Goal: Task Accomplishment & Management: Manage account settings

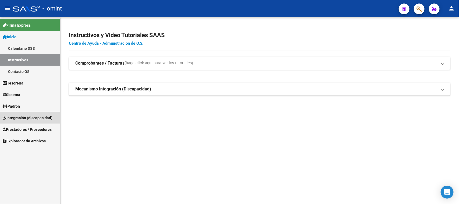
click at [22, 118] on span "Integración (discapacidad)" at bounding box center [28, 118] width 50 height 6
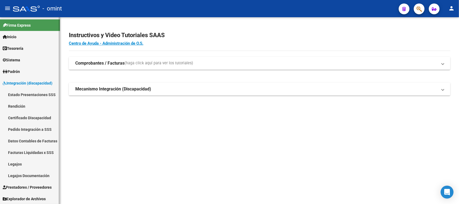
click at [22, 159] on link "Legajos" at bounding box center [30, 164] width 60 height 12
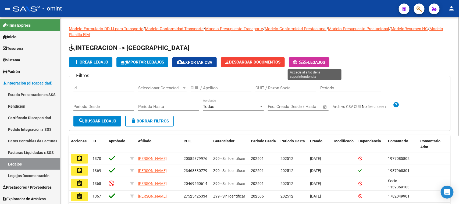
click at [308, 61] on span "-" at bounding box center [300, 62] width 15 height 5
click at [207, 86] on input "CUIL / Apellido" at bounding box center [221, 88] width 61 height 5
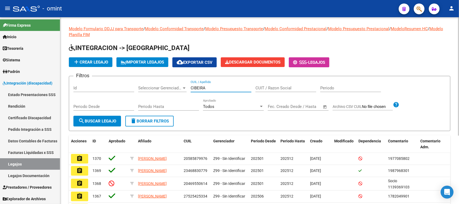
type input "CIBEIRA"
click at [101, 116] on button "search Buscar Legajo" at bounding box center [97, 121] width 48 height 11
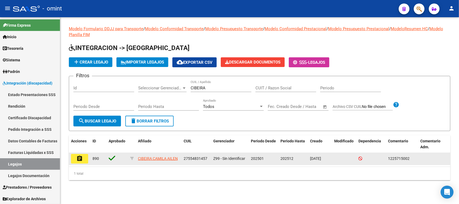
click at [90, 161] on datatable-body-cell "890" at bounding box center [98, 159] width 16 height 12
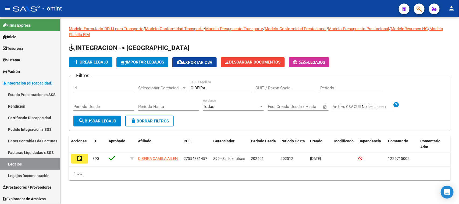
click at [86, 161] on button "assignment" at bounding box center [79, 159] width 17 height 10
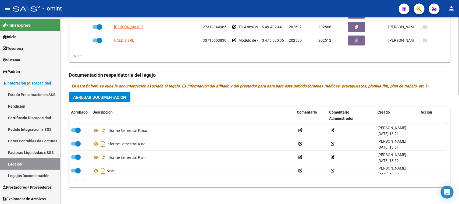
scroll to position [100, 0]
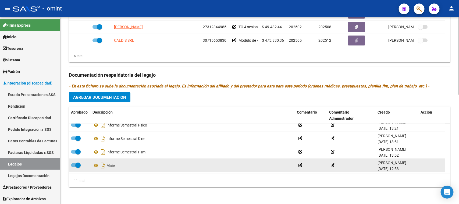
click at [73, 165] on span at bounding box center [76, 165] width 10 height 4
click at [73, 167] on input "checkbox" at bounding box center [73, 167] width 0 height 0
checkbox input "false"
click at [422, 164] on icon at bounding box center [423, 165] width 4 height 5
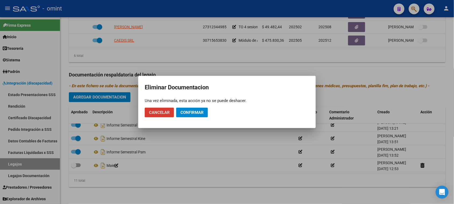
click at [193, 115] on button "Confirmar" at bounding box center [192, 113] width 32 height 10
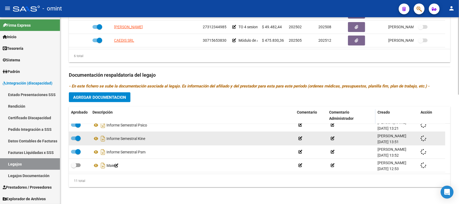
scroll to position [86, 0]
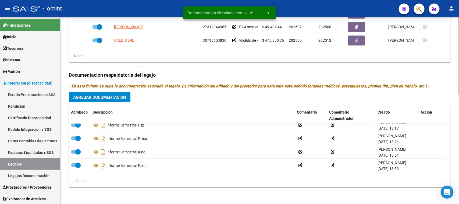
click at [113, 101] on button "Agregar Documentacion" at bounding box center [100, 97] width 62 height 10
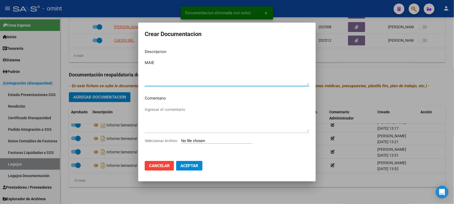
type textarea "MAIE"
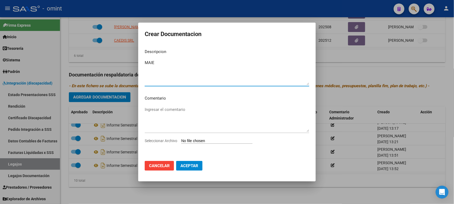
type input "C:\fakepath\MAIE PRESTACION.pdf"
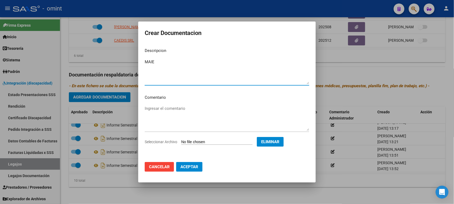
click at [194, 163] on button "Aceptar" at bounding box center [189, 167] width 26 height 10
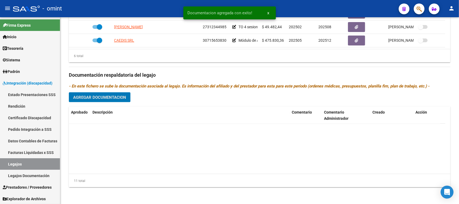
scroll to position [0, 0]
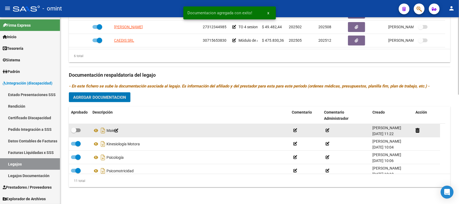
click at [84, 131] on div at bounding box center [79, 130] width 17 height 7
click at [80, 132] on label at bounding box center [76, 130] width 10 height 6
click at [74, 132] on input "checkbox" at bounding box center [73, 132] width 0 height 0
checkbox input "true"
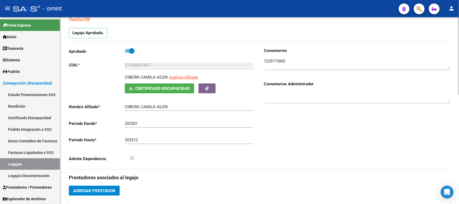
scroll to position [29, 0]
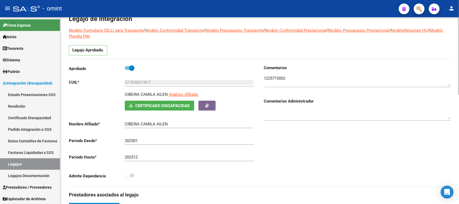
click at [272, 77] on textarea at bounding box center [357, 80] width 187 height 11
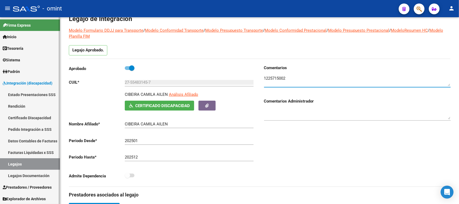
click at [39, 165] on link "Legajos" at bounding box center [30, 164] width 60 height 12
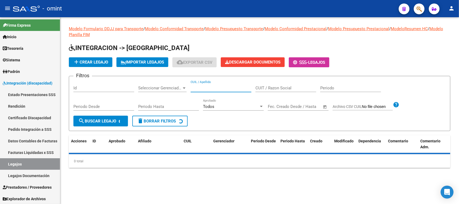
click at [210, 89] on input "CUIL / Apellido" at bounding box center [221, 88] width 61 height 5
type input "MERINO"
click at [104, 127] on form "Filtros Id Seleccionar Gerenciador Seleccionar Gerenciador MERINO CUIL / Apelli…" at bounding box center [260, 103] width 382 height 55
click at [104, 120] on span "search Buscar Legajo" at bounding box center [97, 121] width 38 height 5
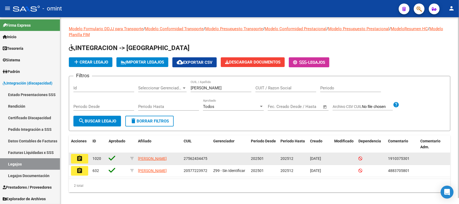
click at [79, 159] on mat-icon "assignment" at bounding box center [79, 158] width 6 height 6
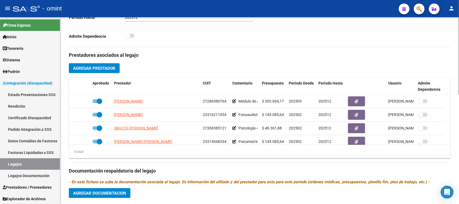
scroll to position [19, 0]
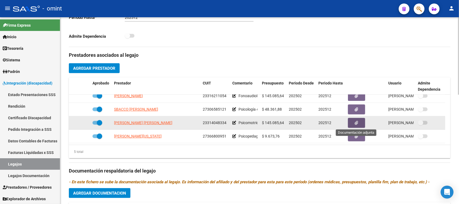
click at [362, 124] on button "button" at bounding box center [356, 123] width 17 height 10
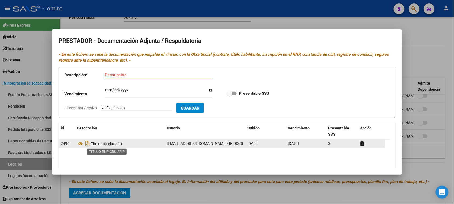
click at [110, 145] on span "Titulo-rnp-cbu-afip" at bounding box center [106, 144] width 31 height 4
copy span "Titulo-rnp-cbu-afip"
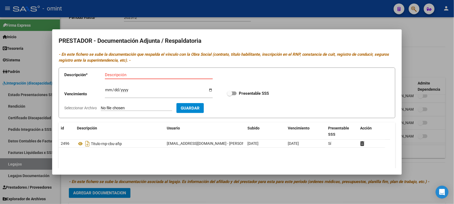
click at [124, 73] on input "Descripción" at bounding box center [159, 74] width 108 height 5
paste input "Titulo-rnp-cbu-afip"
click at [132, 77] on input "Titulo-rnp-cbu-afip" at bounding box center [159, 74] width 108 height 5
type input "Titulo-rnp-cbu-afip"
click at [231, 91] on label "Presentable SSS" at bounding box center [248, 93] width 42 height 6
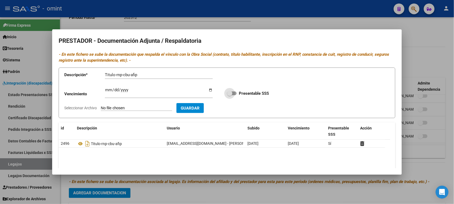
click at [230, 95] on input "Presentable SSS" at bounding box center [230, 95] width 0 height 0
checkbox input "true"
click at [109, 93] on input "Ingresar vencimiento" at bounding box center [159, 92] width 108 height 9
type input "2028-08-31"
type input "C:\fakepath\PSM PRESTADOR.pdf"
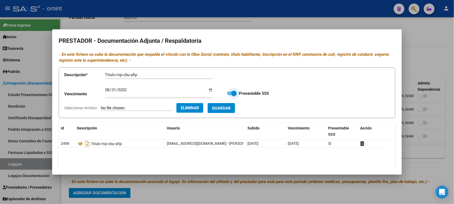
click at [231, 110] on span "Guardar" at bounding box center [221, 108] width 19 height 5
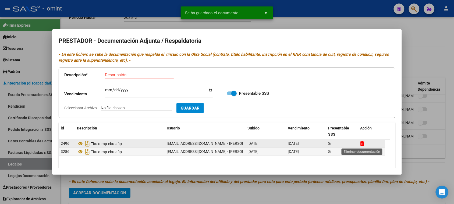
click at [361, 143] on icon at bounding box center [363, 143] width 4 height 5
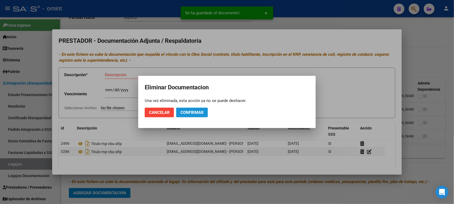
drag, startPoint x: 193, startPoint y: 112, endPoint x: 201, endPoint y: 113, distance: 8.1
click at [193, 112] on span "Confirmar" at bounding box center [192, 112] width 23 height 5
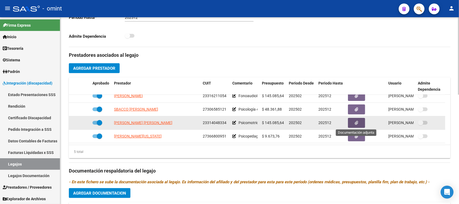
scroll to position [0, 0]
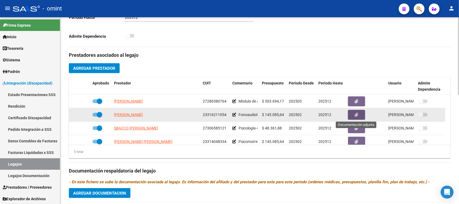
click at [353, 115] on button "button" at bounding box center [356, 115] width 17 height 10
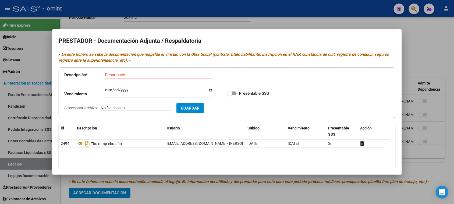
drag, startPoint x: 156, startPoint y: 75, endPoint x: 154, endPoint y: 79, distance: 4.6
click at [156, 75] on input "Descripción" at bounding box center [159, 74] width 108 height 5
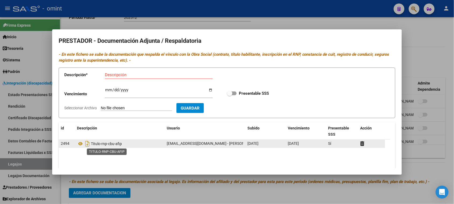
click at [111, 145] on span "Titulo-rnp-cbu-afip" at bounding box center [106, 144] width 31 height 4
copy span "Titulo-rnp-cbu-afip"
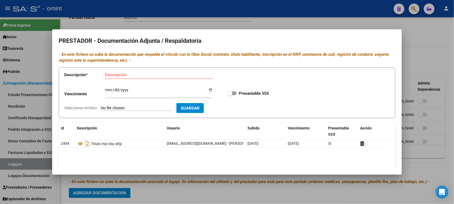
click at [116, 78] on div "Descripción" at bounding box center [159, 75] width 108 height 8
paste input "Titulo-rnp-cbu-afip"
click at [134, 76] on input "Titulo-rnp-cbu-afip" at bounding box center [159, 74] width 108 height 5
type input "Titulo-rnp-cbu-arca"
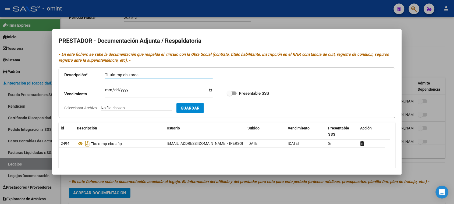
click at [108, 93] on input "Ingresar vencimiento" at bounding box center [159, 92] width 108 height 9
type input "2025-10-01"
click at [230, 95] on input "Presentable SSS" at bounding box center [230, 95] width 0 height 0
checkbox input "true"
click at [108, 92] on input "2025-10-01" at bounding box center [159, 92] width 108 height 9
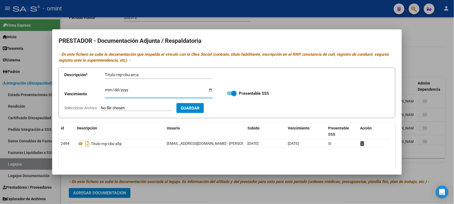
type input "2025-10-02"
type input "C:\fakepath\FONO PRESTADOR.pdf"
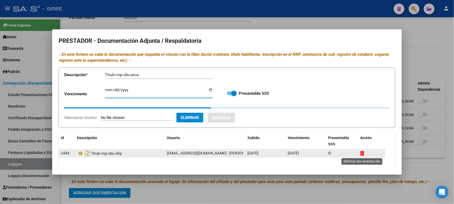
click at [363, 152] on icon at bounding box center [363, 153] width 4 height 5
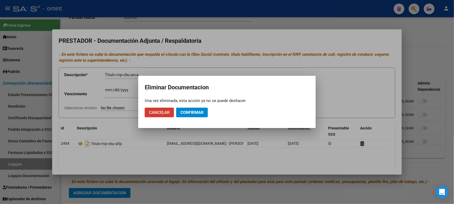
click at [193, 114] on span "Confirmar" at bounding box center [192, 112] width 23 height 5
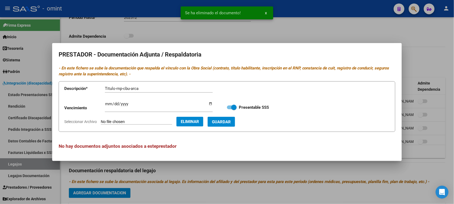
click at [230, 120] on span "Guardar" at bounding box center [221, 122] width 19 height 5
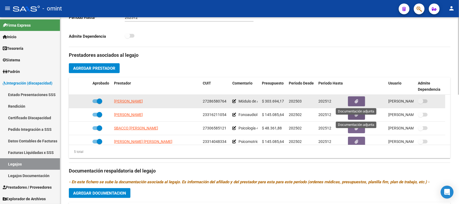
click at [350, 104] on button "button" at bounding box center [356, 101] width 17 height 10
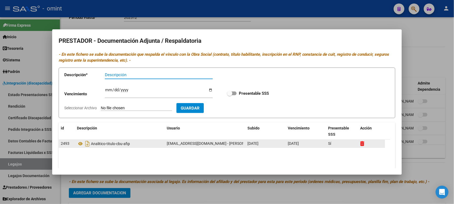
click at [359, 142] on datatable-body-cell at bounding box center [372, 144] width 27 height 8
click at [361, 142] on icon at bounding box center [363, 143] width 4 height 5
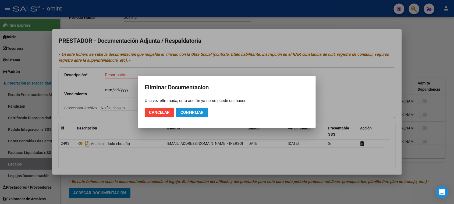
click at [197, 116] on button "Confirmar" at bounding box center [192, 113] width 32 height 10
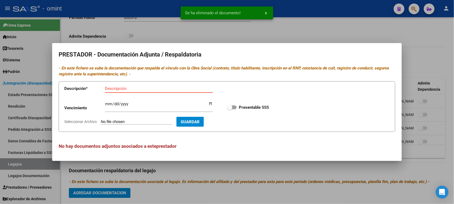
click at [129, 88] on input "Descripción" at bounding box center [159, 88] width 108 height 5
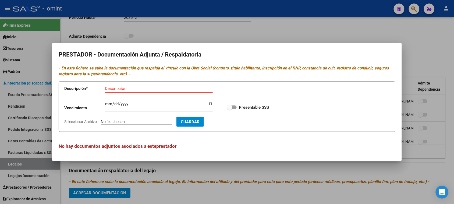
paste input "Título/RNP/CBU/ARCA"
click at [120, 89] on input "Título/RNP/CBU/ARCA" at bounding box center [159, 88] width 108 height 5
type input "Título/Analítico/CBU/ARCA"
click at [108, 104] on input "Ingresar vencimiento" at bounding box center [159, 106] width 108 height 9
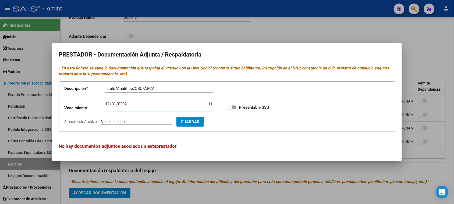
type input "2025-12-31"
click at [230, 109] on input "Presentable SSS" at bounding box center [230, 109] width 0 height 0
checkbox input "true"
type input "C:\fakepath\27286580764-20250605-01-42-25-20250605-01-42-25_organized.pdf"
click at [235, 126] on button "Guardar" at bounding box center [221, 122] width 27 height 10
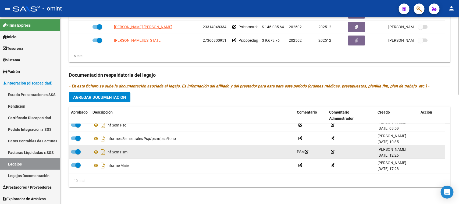
scroll to position [86, 0]
click at [75, 152] on span at bounding box center [77, 151] width 5 height 5
click at [74, 154] on input "checkbox" at bounding box center [73, 154] width 0 height 0
checkbox input "false"
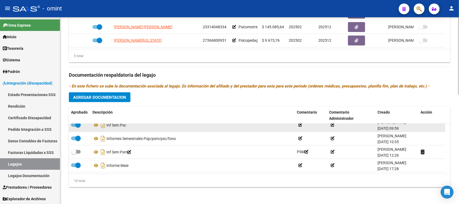
click at [76, 124] on span at bounding box center [77, 124] width 5 height 5
click at [74, 127] on input "checkbox" at bounding box center [73, 127] width 0 height 0
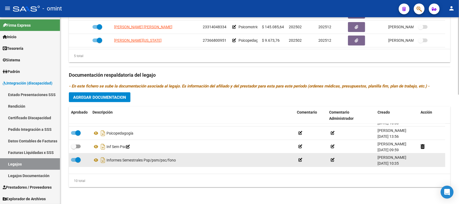
scroll to position [53, 0]
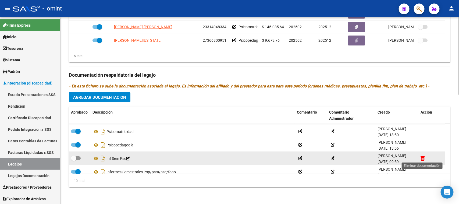
click at [422, 159] on icon at bounding box center [423, 158] width 4 height 5
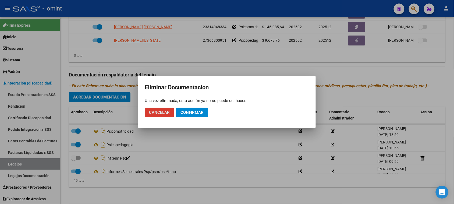
click at [194, 113] on span "Confirmar" at bounding box center [192, 112] width 23 height 5
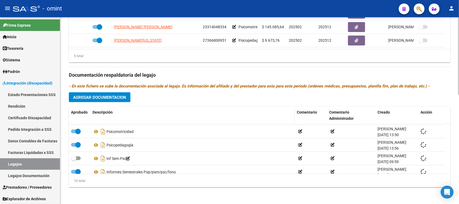
checkbox input "true"
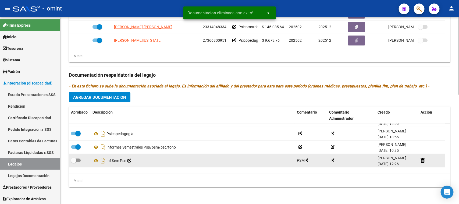
scroll to position [73, 0]
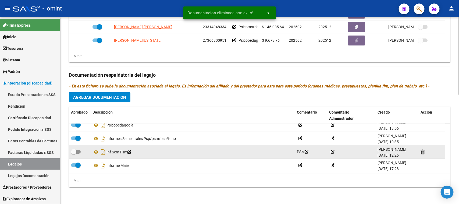
click at [426, 152] on div at bounding box center [432, 152] width 23 height 6
click at [421, 153] on icon at bounding box center [423, 151] width 4 height 5
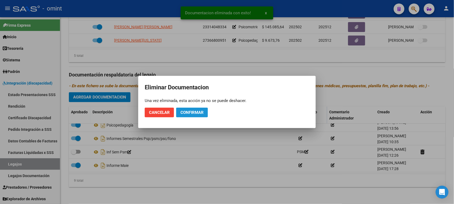
click at [192, 111] on span "Confirmar" at bounding box center [192, 112] width 23 height 5
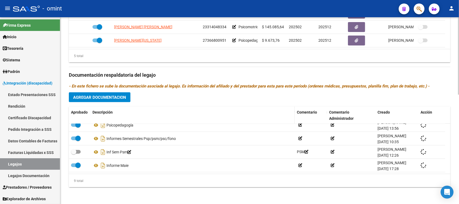
checkbox input "true"
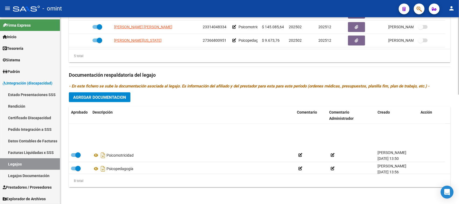
scroll to position [59, 0]
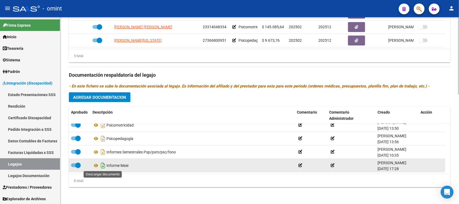
click at [100, 167] on icon "Descargar documento" at bounding box center [103, 165] width 7 height 9
click at [75, 164] on span at bounding box center [77, 165] width 5 height 5
click at [74, 167] on input "checkbox" at bounding box center [73, 167] width 0 height 0
checkbox input "false"
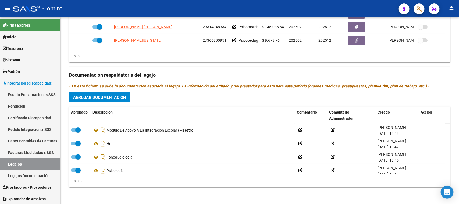
scroll to position [0, 0]
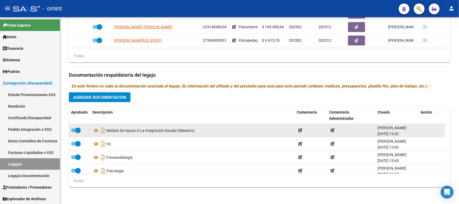
click at [76, 131] on span at bounding box center [77, 130] width 5 height 5
click at [74, 132] on input "checkbox" at bounding box center [73, 132] width 0 height 0
checkbox input "false"
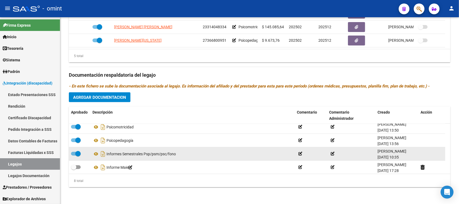
scroll to position [59, 0]
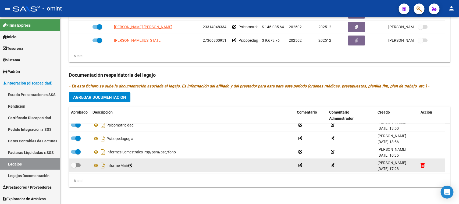
click at [424, 165] on icon at bounding box center [423, 165] width 4 height 5
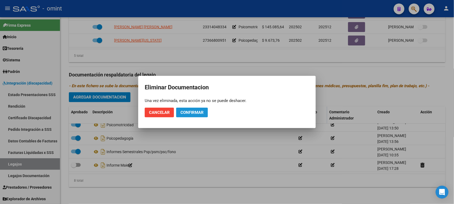
click at [187, 113] on span "Confirmar" at bounding box center [192, 112] width 23 height 5
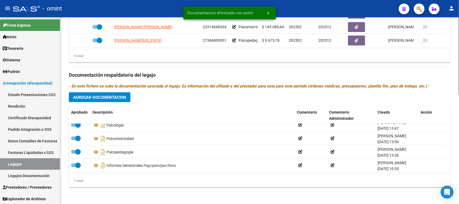
scroll to position [0, 0]
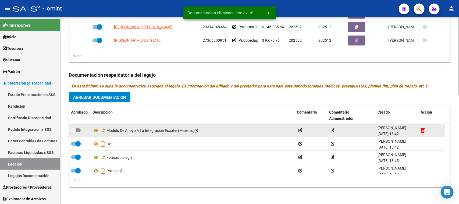
click at [425, 128] on icon at bounding box center [423, 130] width 4 height 5
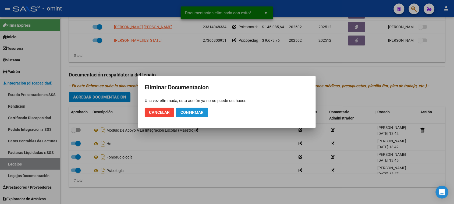
click at [192, 114] on span "Confirmar" at bounding box center [192, 112] width 23 height 5
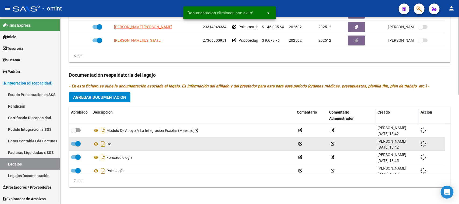
checkbox input "true"
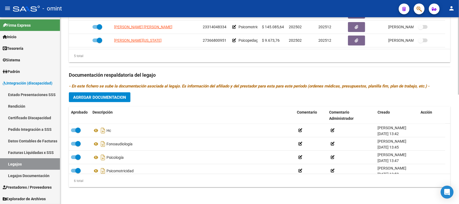
click at [107, 99] on span "Agregar Documentacion" at bounding box center [99, 97] width 53 height 5
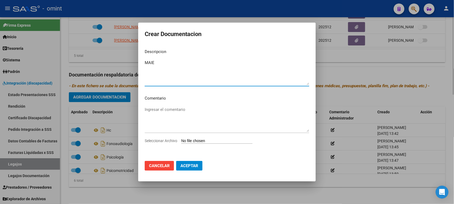
type textarea "MAIE"
type input "C:\fakepath\MAIE PRESTACION.pdf"
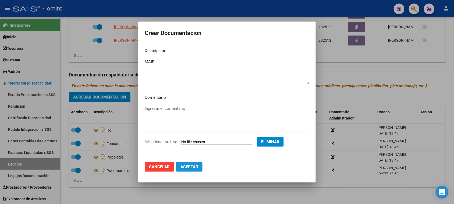
click at [194, 169] on button "Aceptar" at bounding box center [189, 167] width 26 height 10
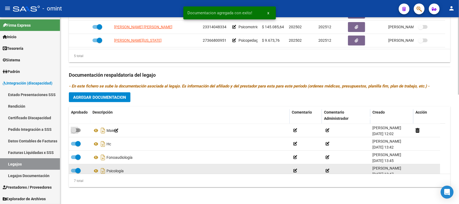
drag, startPoint x: 80, startPoint y: 130, endPoint x: 228, endPoint y: 164, distance: 152.4
click at [80, 130] on span at bounding box center [76, 130] width 10 height 4
click at [74, 132] on input "checkbox" at bounding box center [73, 132] width 0 height 0
checkbox input "true"
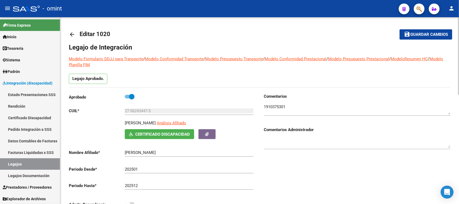
click at [429, 34] on span "Guardar cambios" at bounding box center [430, 34] width 38 height 5
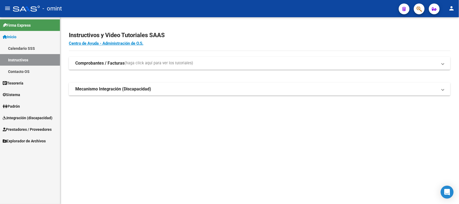
click at [36, 119] on span "Integración (discapacidad)" at bounding box center [28, 118] width 50 height 6
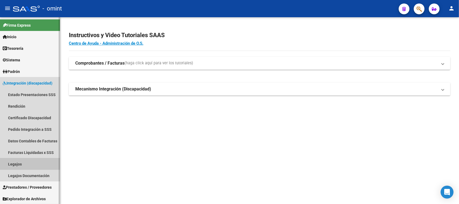
click at [34, 164] on link "Legajos" at bounding box center [30, 164] width 60 height 12
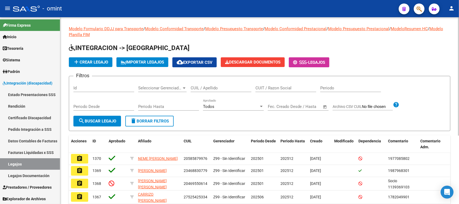
click at [238, 90] on div "CUIL / Apellido" at bounding box center [221, 86] width 61 height 12
click at [238, 87] on input "TOZZI" at bounding box center [221, 88] width 61 height 5
type input "TOZZI"
click at [102, 111] on div "Periodo Desde" at bounding box center [103, 107] width 61 height 17
click at [101, 130] on form "Filtros Id Seleccionar Gerenciador Seleccionar Gerenciador TOZZI CUIL / Apellid…" at bounding box center [260, 103] width 382 height 55
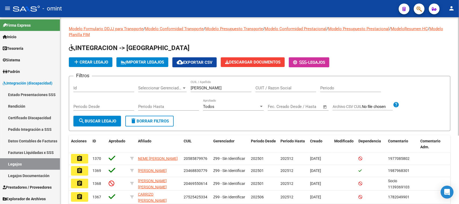
click at [104, 119] on span "search Buscar Legajo" at bounding box center [97, 121] width 38 height 5
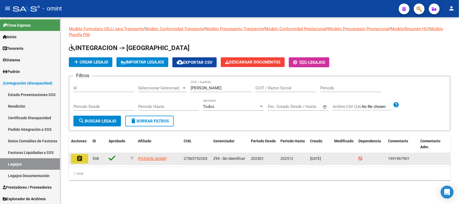
click at [79, 161] on button "assignment" at bounding box center [79, 159] width 17 height 10
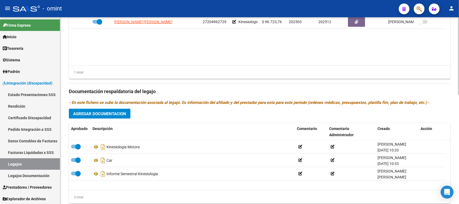
scroll to position [264, 0]
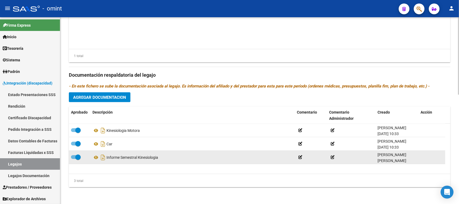
click at [73, 155] on span at bounding box center [76, 157] width 10 height 4
click at [73, 159] on input "checkbox" at bounding box center [73, 159] width 0 height 0
checkbox input "false"
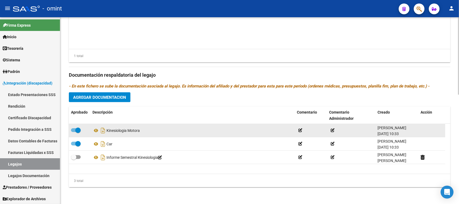
click at [73, 129] on span at bounding box center [76, 130] width 10 height 4
click at [73, 132] on input "checkbox" at bounding box center [73, 132] width 0 height 0
click at [423, 129] on icon at bounding box center [423, 130] width 4 height 5
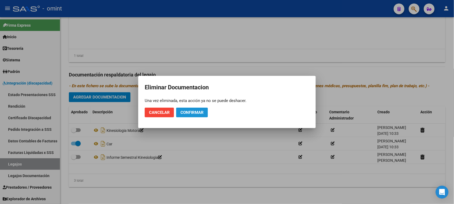
click at [195, 110] on span "Confirmar" at bounding box center [192, 112] width 23 height 5
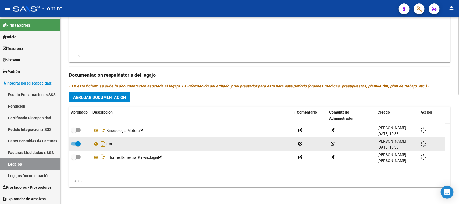
checkbox input "true"
checkbox input "false"
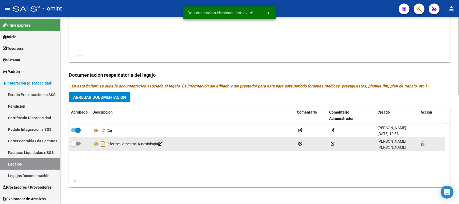
click at [423, 145] on icon at bounding box center [423, 143] width 4 height 5
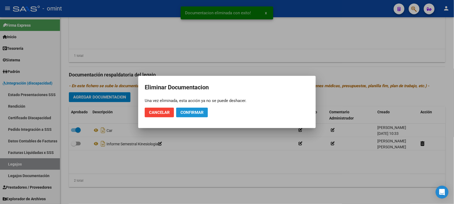
click at [186, 110] on span "Confirmar" at bounding box center [192, 112] width 23 height 5
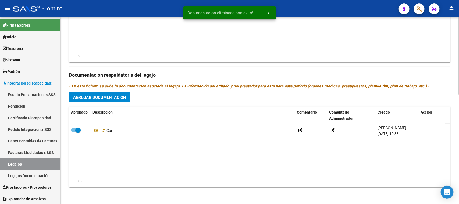
click at [100, 98] on span "Agregar Documentacion" at bounding box center [99, 97] width 53 height 5
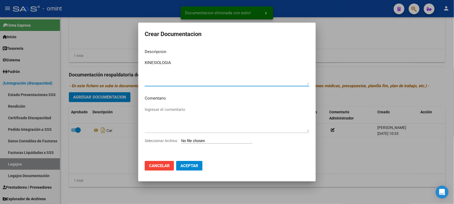
type textarea "KINESIOLOGIA"
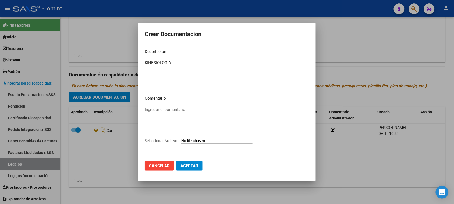
type input "C:\fakepath\KINE PRESTACION.pdf"
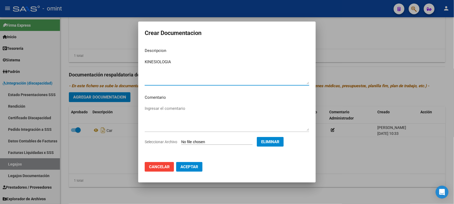
click at [186, 168] on span "Aceptar" at bounding box center [190, 166] width 18 height 5
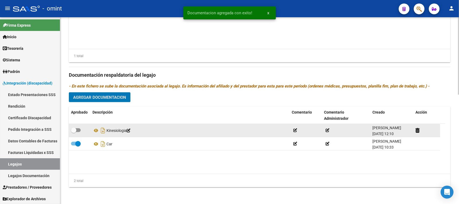
click at [72, 128] on span at bounding box center [73, 130] width 5 height 5
click at [73, 132] on input "checkbox" at bounding box center [73, 132] width 0 height 0
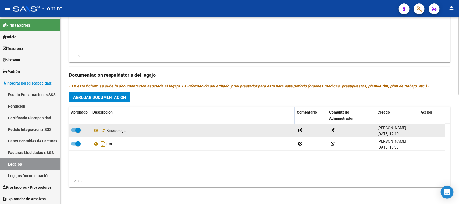
click at [79, 130] on span at bounding box center [77, 130] width 5 height 5
click at [74, 132] on input "checkbox" at bounding box center [73, 132] width 0 height 0
checkbox input "false"
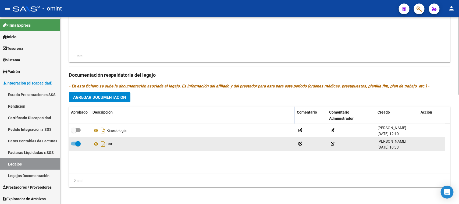
click at [78, 142] on span at bounding box center [77, 143] width 5 height 5
click at [74, 146] on input "checkbox" at bounding box center [73, 146] width 0 height 0
checkbox input "false"
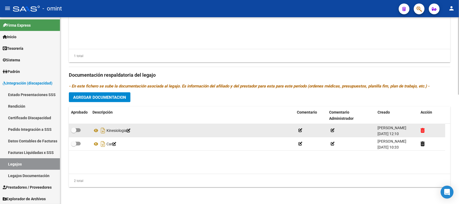
click at [422, 130] on icon at bounding box center [423, 130] width 4 height 5
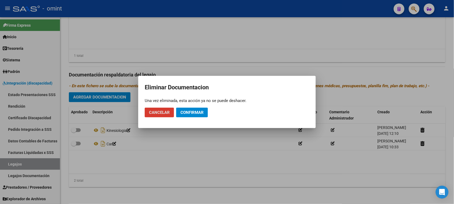
click at [192, 117] on button "Confirmar" at bounding box center [192, 113] width 32 height 10
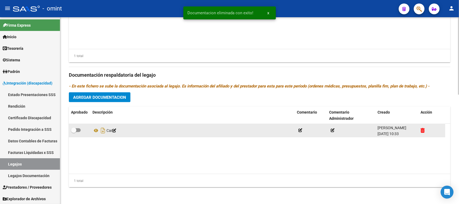
click at [422, 130] on icon at bounding box center [423, 130] width 4 height 5
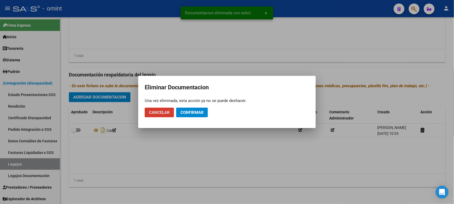
click at [193, 114] on span "Confirmar" at bounding box center [192, 112] width 23 height 5
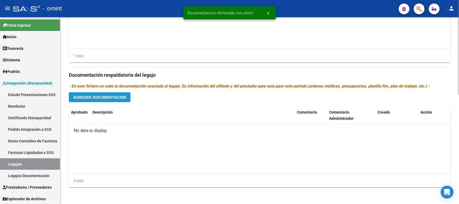
click at [113, 100] on button "Agregar Documentacion" at bounding box center [100, 97] width 62 height 10
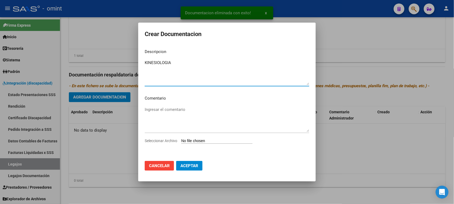
type textarea "KINESIOLOGIA"
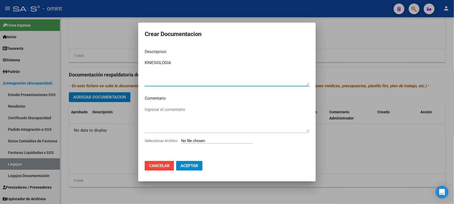
type input "C:\fakepath\KINE PRESTACION.pdf"
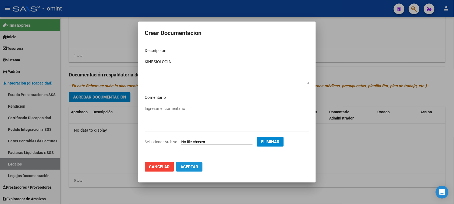
click at [197, 163] on button "Aceptar" at bounding box center [189, 167] width 26 height 10
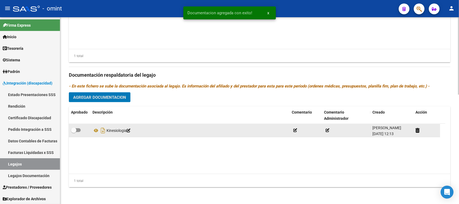
click at [76, 129] on span at bounding box center [73, 130] width 5 height 5
click at [74, 132] on input "checkbox" at bounding box center [73, 132] width 0 height 0
checkbox input "true"
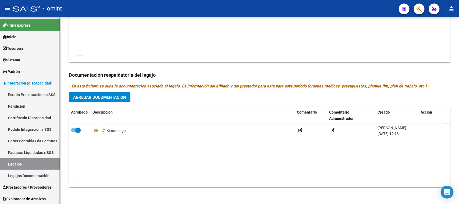
drag, startPoint x: 28, startPoint y: 163, endPoint x: 35, endPoint y: 161, distance: 7.3
click at [27, 164] on link "Legajos" at bounding box center [30, 164] width 60 height 12
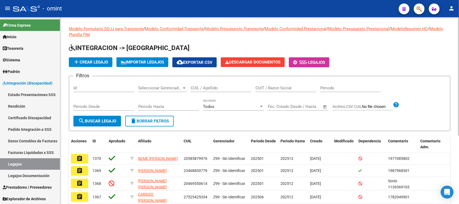
click at [204, 87] on input "CUIL / Apellido" at bounding box center [221, 88] width 61 height 5
type input "SAROME"
click at [115, 121] on span "search Buscar Legajo" at bounding box center [97, 121] width 38 height 5
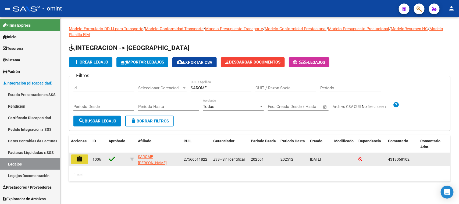
drag, startPoint x: 81, startPoint y: 158, endPoint x: 191, endPoint y: 166, distance: 110.1
click at [80, 158] on mat-icon "assignment" at bounding box center [79, 159] width 6 height 6
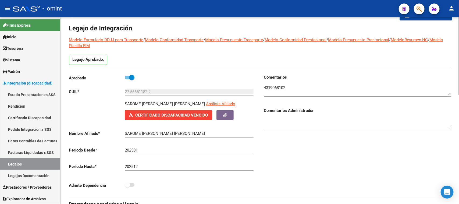
scroll to position [34, 0]
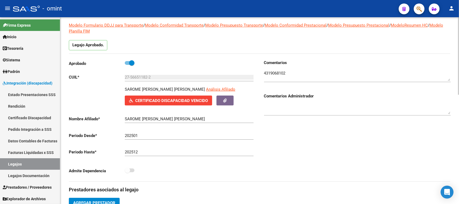
click at [274, 77] on textarea at bounding box center [357, 75] width 187 height 11
click at [185, 98] on span "Certificado Discapacidad Vencido" at bounding box center [171, 100] width 73 height 5
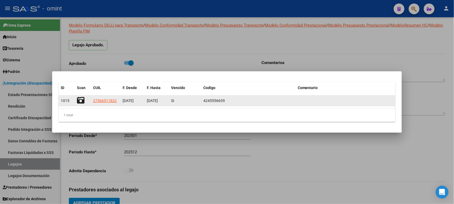
click at [83, 100] on icon at bounding box center [81, 101] width 8 height 8
drag, startPoint x: 116, startPoint y: 102, endPoint x: 92, endPoint y: 105, distance: 24.1
click at [92, 105] on div "1015 27566511822 04/06/2020 04/06/2025 Si 4245556639" at bounding box center [227, 101] width 337 height 11
copy span "27566511822"
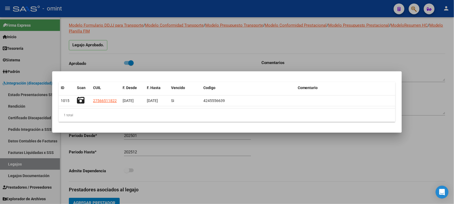
click at [22, 97] on div at bounding box center [227, 102] width 454 height 204
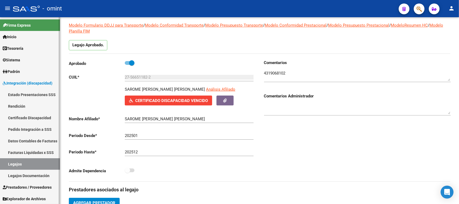
click at [28, 119] on link "Certificado Discapacidad" at bounding box center [30, 118] width 60 height 12
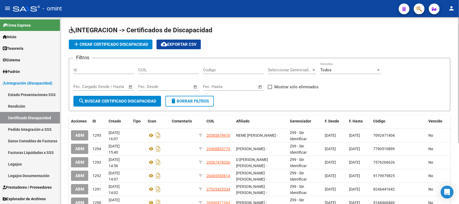
click at [189, 65] on div "CUIL" at bounding box center [168, 68] width 61 height 12
paste input "27-56651182-2"
type input "27-56651182-2"
click at [121, 99] on span "search Buscar Certificado Discapacidad" at bounding box center [117, 101] width 78 height 5
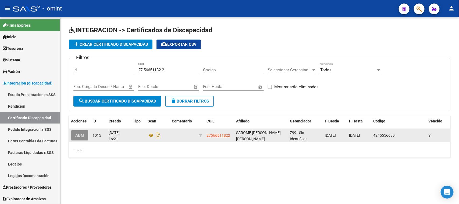
click at [86, 135] on button "ABM" at bounding box center [79, 135] width 17 height 10
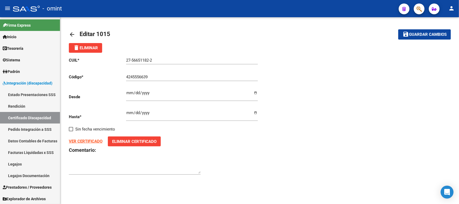
click at [159, 139] on button "Eliminar Certificado" at bounding box center [134, 141] width 53 height 10
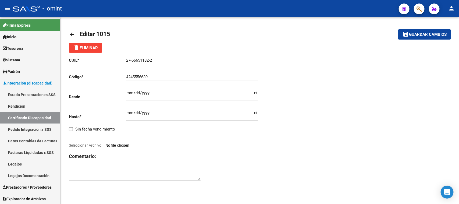
type input "C:\fakepath\CUD.jpg"
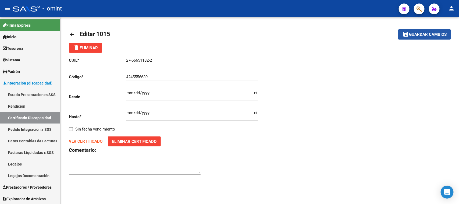
drag, startPoint x: 430, startPoint y: 38, endPoint x: 419, endPoint y: 39, distance: 10.9
click at [430, 37] on button "save Guardar cambios" at bounding box center [425, 34] width 53 height 10
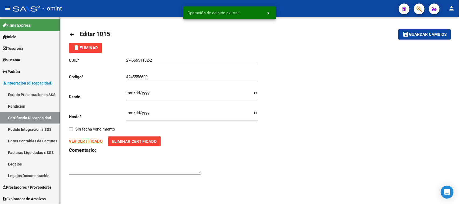
drag, startPoint x: 6, startPoint y: 165, endPoint x: 33, endPoint y: 158, distance: 28.1
click at [6, 165] on link "Legajos" at bounding box center [30, 164] width 60 height 12
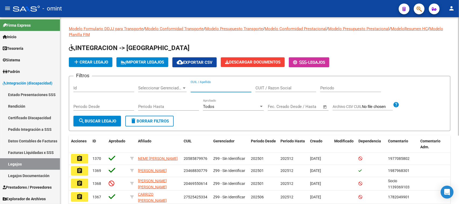
click at [218, 86] on input "CUIL / Apellido" at bounding box center [221, 88] width 61 height 5
type input "SAROME"
click at [98, 117] on button "search Buscar Legajo" at bounding box center [97, 121] width 48 height 11
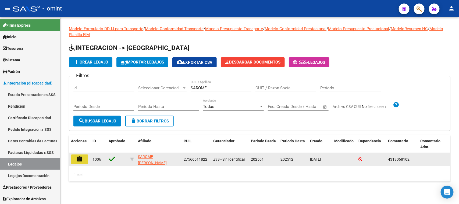
click at [76, 159] on button "assignment" at bounding box center [79, 159] width 17 height 10
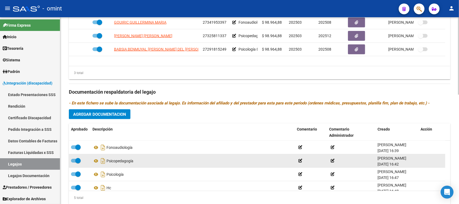
scroll to position [264, 0]
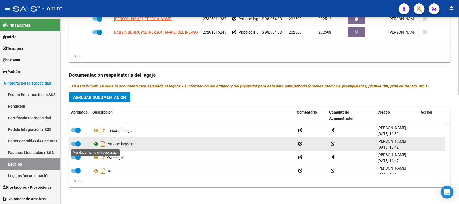
click at [95, 142] on icon at bounding box center [96, 144] width 7 height 6
click at [71, 143] on span at bounding box center [76, 144] width 10 height 4
click at [73, 146] on input "checkbox" at bounding box center [73, 146] width 0 height 0
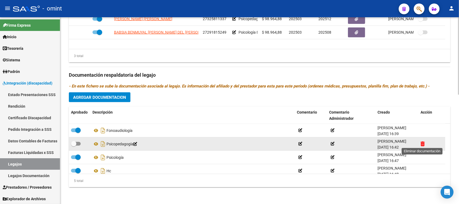
click at [424, 143] on icon at bounding box center [423, 143] width 4 height 5
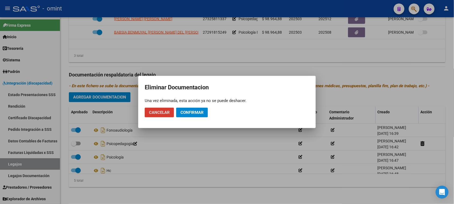
click at [187, 110] on button "Confirmar" at bounding box center [192, 113] width 32 height 10
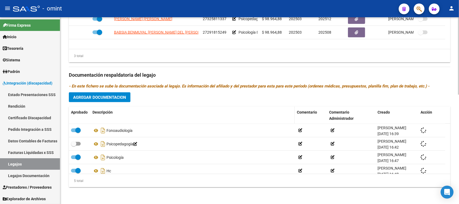
checkbox input "true"
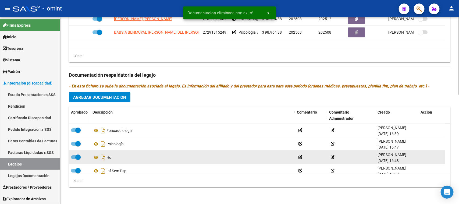
scroll to position [6, 0]
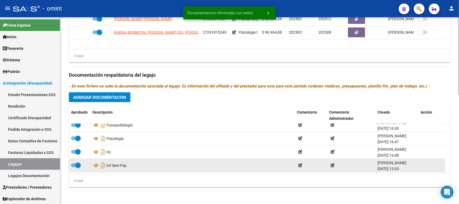
click at [75, 163] on span at bounding box center [77, 165] width 5 height 5
click at [74, 167] on input "checkbox" at bounding box center [73, 167] width 0 height 0
checkbox input "false"
click at [421, 164] on icon at bounding box center [423, 165] width 4 height 5
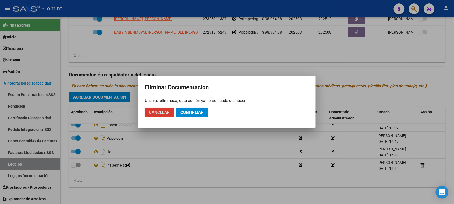
click at [195, 113] on span "Confirmar" at bounding box center [192, 112] width 23 height 5
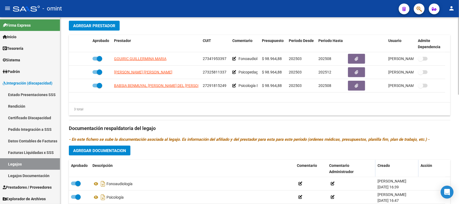
scroll to position [197, 0]
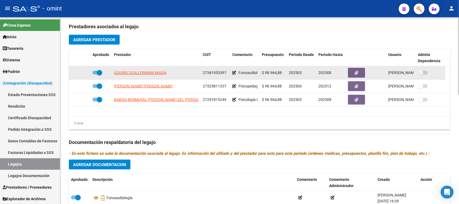
click at [93, 71] on span at bounding box center [98, 73] width 10 height 4
click at [95, 75] on input "checkbox" at bounding box center [95, 75] width 0 height 0
checkbox input "false"
click at [84, 73] on icon at bounding box center [83, 73] width 4 height 4
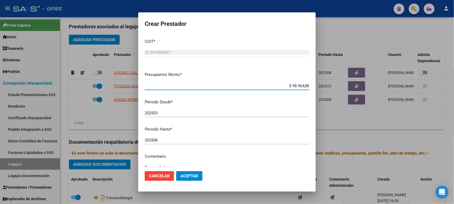
click at [202, 143] on div "202508 Ingresar el periodo" at bounding box center [227, 140] width 165 height 8
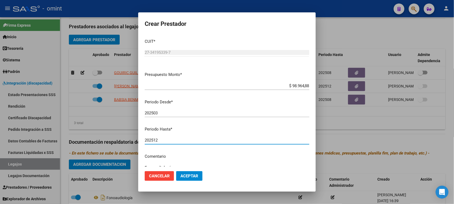
type input "202512"
drag, startPoint x: 205, startPoint y: 172, endPoint x: 201, endPoint y: 174, distance: 4.8
click at [202, 174] on mat-dialog-actions "Cancelar Aceptar" at bounding box center [227, 176] width 165 height 18
click at [201, 174] on button "Aceptar" at bounding box center [189, 176] width 26 height 10
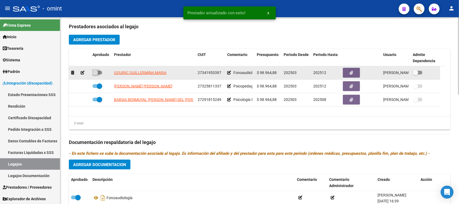
click at [95, 71] on span at bounding box center [95, 72] width 5 height 5
click at [95, 75] on input "checkbox" at bounding box center [95, 75] width 0 height 0
checkbox input "true"
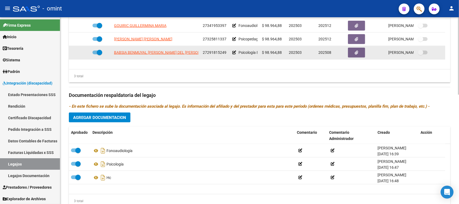
scroll to position [264, 0]
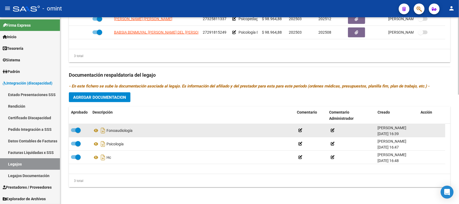
click at [79, 129] on span at bounding box center [77, 130] width 5 height 5
click at [74, 132] on input "checkbox" at bounding box center [73, 132] width 0 height 0
click at [422, 130] on icon at bounding box center [423, 130] width 4 height 5
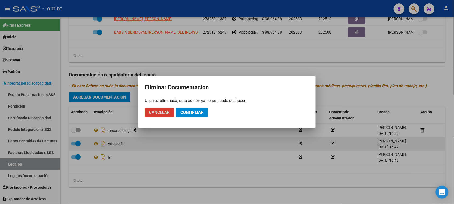
drag, startPoint x: 193, startPoint y: 111, endPoint x: 75, endPoint y: 139, distance: 121.3
click at [192, 111] on span "Confirmar" at bounding box center [192, 112] width 23 height 5
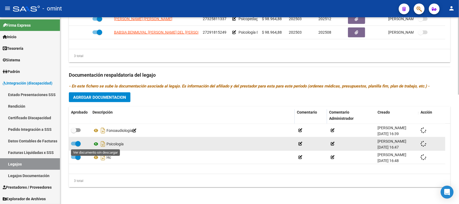
checkbox input "true"
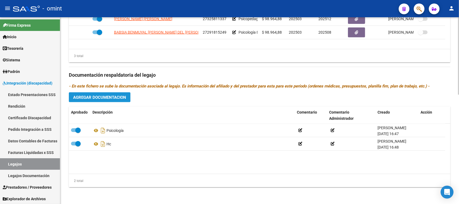
click at [110, 92] on button "Agregar Documentacion" at bounding box center [100, 97] width 62 height 10
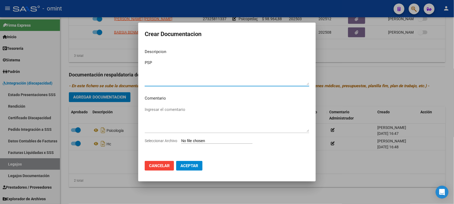
type textarea "PSP"
type input "C:\fakepath\PSP PRESTACION.pdf"
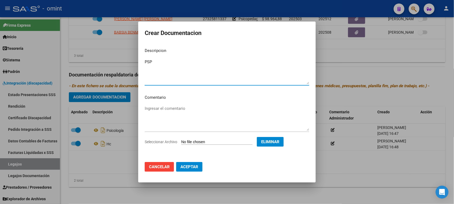
click at [193, 169] on button "Aceptar" at bounding box center [189, 167] width 26 height 10
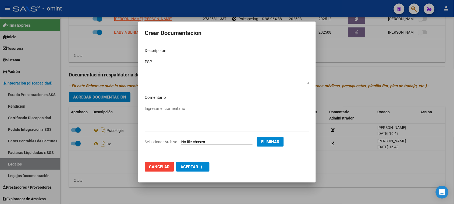
checkbox input "false"
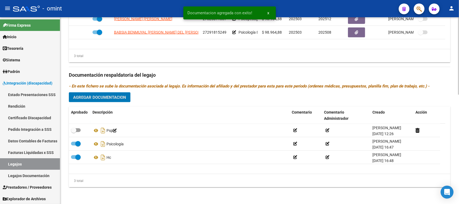
click at [108, 99] on span "Agregar Documentacion" at bounding box center [99, 97] width 53 height 5
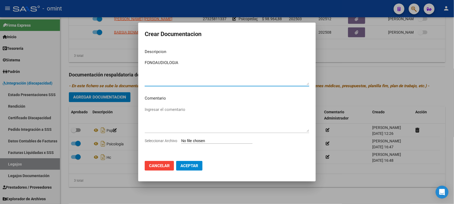
type textarea "FONOAUDIOLOGIA"
type input "C:\fakepath\FONO PRESTACION.pdf"
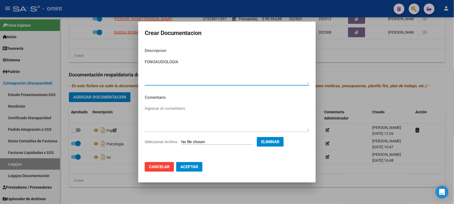
click at [193, 169] on span "Aceptar" at bounding box center [190, 166] width 18 height 5
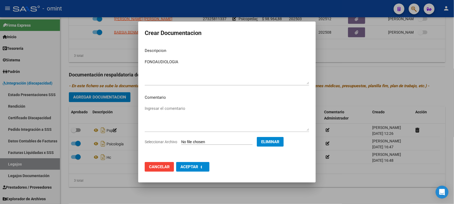
checkbox input "false"
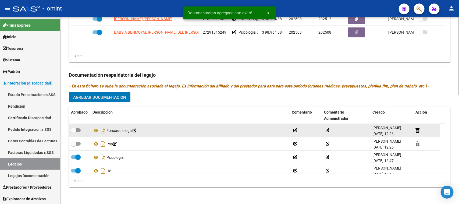
click at [78, 132] on label at bounding box center [76, 130] width 10 height 6
click at [74, 132] on input "checkbox" at bounding box center [73, 132] width 0 height 0
checkbox input "true"
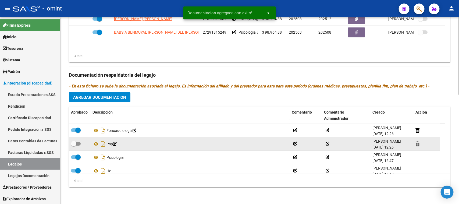
click at [79, 142] on span at bounding box center [76, 144] width 10 height 4
click at [74, 146] on input "checkbox" at bounding box center [73, 146] width 0 height 0
checkbox input "true"
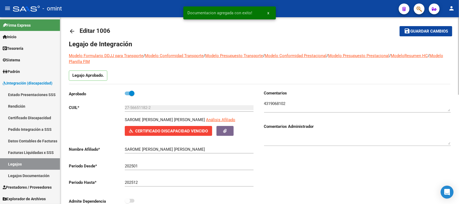
scroll to position [0, 0]
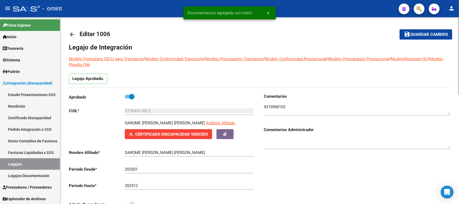
click at [431, 41] on mat-toolbar-row "save Guardar cambios" at bounding box center [413, 34] width 80 height 17
click at [415, 37] on button "save Guardar cambios" at bounding box center [426, 34] width 53 height 10
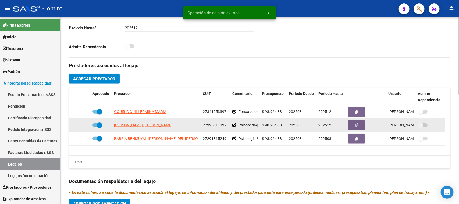
scroll to position [168, 0]
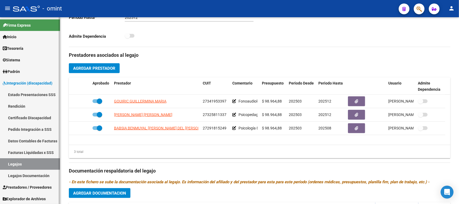
click at [29, 125] on link "Pedido Integración a SSS" at bounding box center [30, 130] width 60 height 12
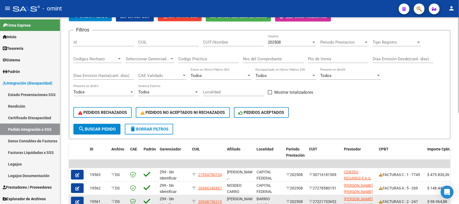
scroll to position [10, 0]
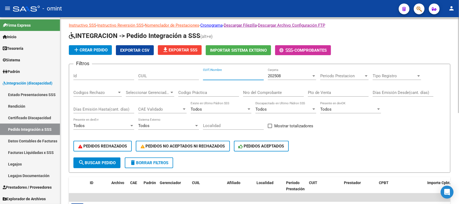
click at [235, 73] on input "CUIT/Nombre" at bounding box center [233, 75] width 61 height 5
paste input "23360301214"
type input "23360301214"
click at [86, 163] on button "search Buscar Pedido" at bounding box center [96, 162] width 47 height 11
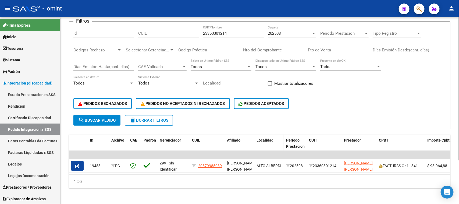
scroll to position [57, 0]
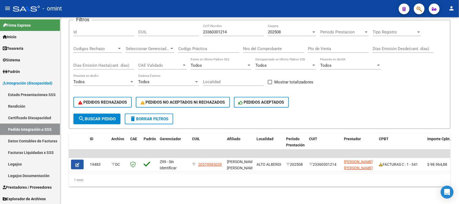
click at [81, 160] on button "button" at bounding box center [77, 165] width 13 height 10
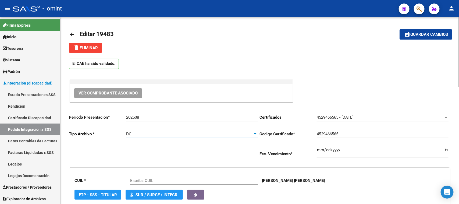
click at [132, 135] on div "DC" at bounding box center [189, 134] width 127 height 5
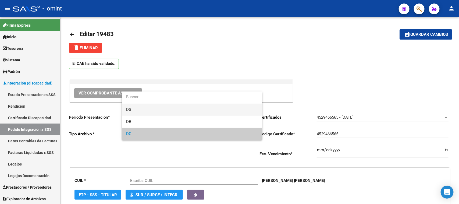
type input "20579985039"
click at [137, 112] on span "DS" at bounding box center [192, 110] width 132 height 12
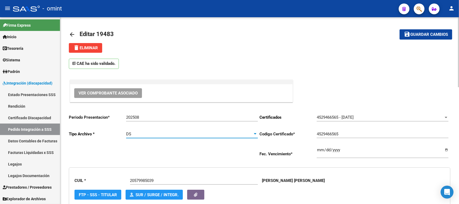
click at [228, 39] on mat-toolbar-row "arrow_back Editar 19483" at bounding box center [218, 34] width 298 height 17
drag, startPoint x: 422, startPoint y: 35, endPoint x: 344, endPoint y: 51, distance: 79.5
click at [421, 35] on span "Guardar cambios" at bounding box center [430, 34] width 38 height 5
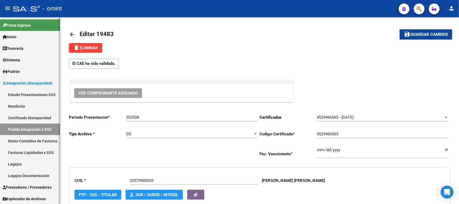
drag, startPoint x: 38, startPoint y: 126, endPoint x: 46, endPoint y: 122, distance: 8.8
click at [37, 127] on link "Pedido Integración a SSS" at bounding box center [30, 130] width 60 height 12
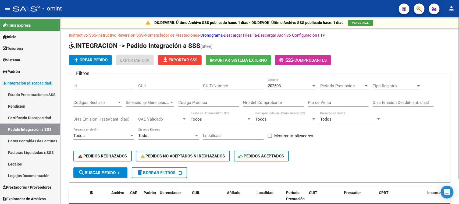
click at [168, 88] on div "CUIL" at bounding box center [168, 84] width 61 height 12
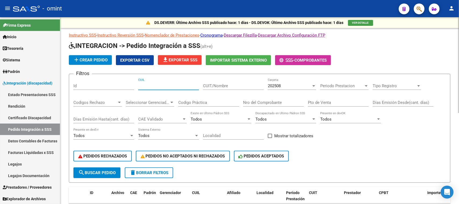
paste input "23565806459"
type input "23565806459"
drag, startPoint x: 97, startPoint y: 166, endPoint x: 206, endPoint y: 147, distance: 110.4
click at [97, 167] on button "search Buscar Pedido" at bounding box center [96, 172] width 47 height 11
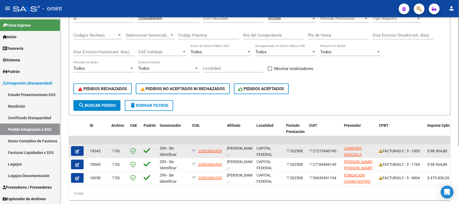
click at [84, 149] on div at bounding box center [78, 151] width 15 height 10
click at [81, 150] on button "button" at bounding box center [77, 151] width 13 height 10
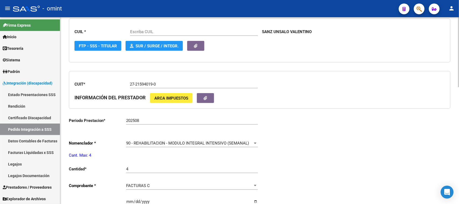
type input "23565806459"
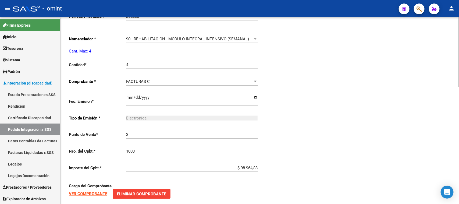
scroll to position [247, 0]
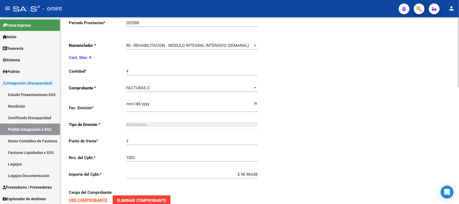
click at [228, 45] on span "90 - REHABILITACION - MODULO INTEGRAL INTENSIVO (SEMANAL)" at bounding box center [187, 45] width 123 height 5
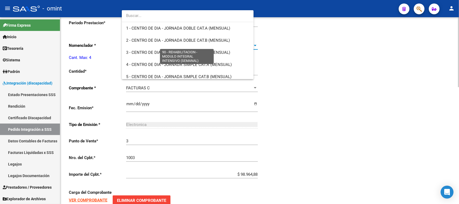
scroll to position [1062, 0]
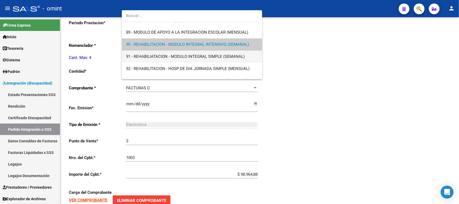
click at [223, 54] on span "91 - REHABILIATACION - MODULO INTEGRAL SIMPLE (SEMANAL)" at bounding box center [192, 57] width 132 height 12
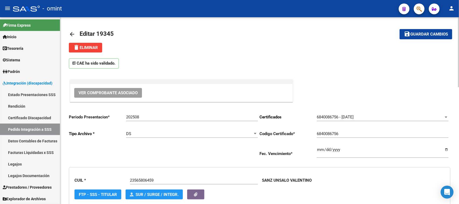
scroll to position [0, 0]
click at [422, 34] on span "Guardar cambios" at bounding box center [430, 34] width 38 height 5
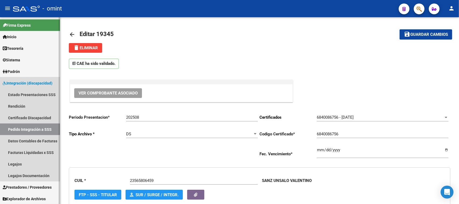
click at [45, 129] on link "Pedido Integración a SSS" at bounding box center [30, 130] width 60 height 12
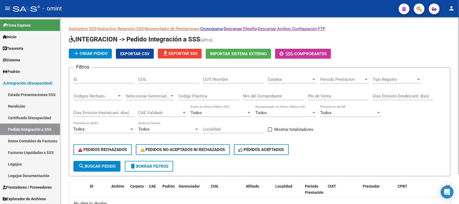
drag, startPoint x: 227, startPoint y: 76, endPoint x: 229, endPoint y: 80, distance: 4.5
click at [228, 78] on div "CUIT/Nombre" at bounding box center [233, 78] width 61 height 12
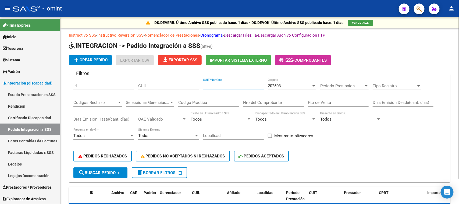
paste input "30703854490"
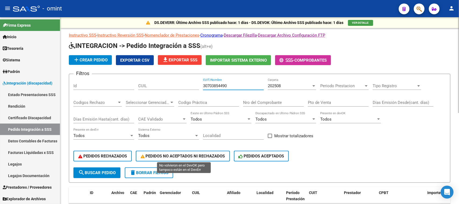
type input "30703854490"
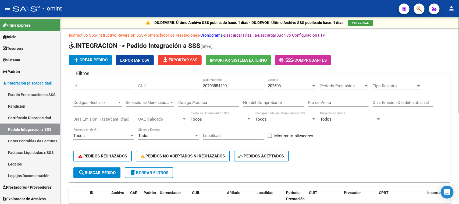
click at [125, 165] on div "PEDIDOS RECHAZADOS PEDIDOS NO ACEPTADOS NI RECHAZADOS PEDIDOS ACEPTADOS" at bounding box center [259, 156] width 373 height 23
click at [114, 167] on button "search Buscar Pedido" at bounding box center [96, 172] width 47 height 11
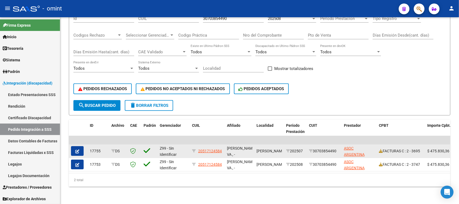
click at [74, 147] on button "button" at bounding box center [77, 151] width 13 height 10
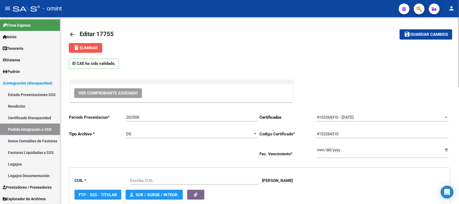
click at [98, 50] on button "delete Eliminar" at bounding box center [85, 48] width 33 height 10
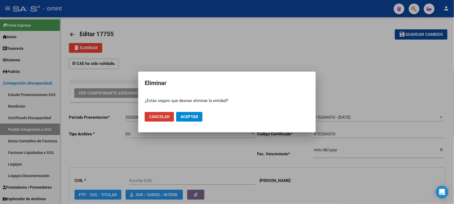
click at [170, 124] on mat-dialog-actions "Cancelar Aceptar" at bounding box center [227, 117] width 165 height 18
type input "20517124584"
click at [184, 120] on button "Aceptar" at bounding box center [189, 117] width 26 height 10
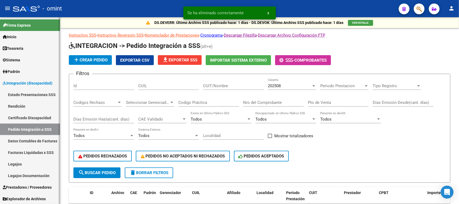
click at [33, 184] on span "Prestadores / Proveedores" at bounding box center [27, 187] width 49 height 6
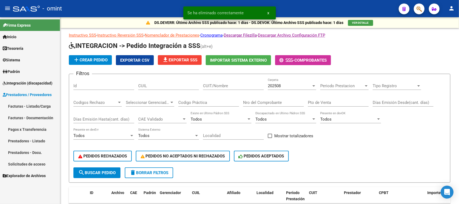
click at [42, 105] on link "Facturas - Listado/Carga" at bounding box center [30, 106] width 60 height 12
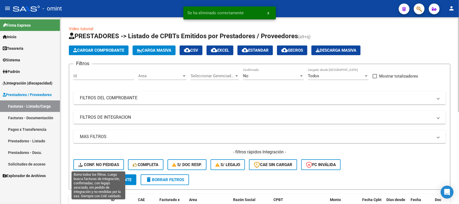
click at [112, 164] on span "Conf. no pedidas" at bounding box center [98, 164] width 41 height 5
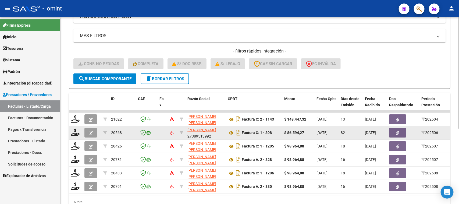
click at [92, 132] on icon "button" at bounding box center [91, 133] width 4 height 4
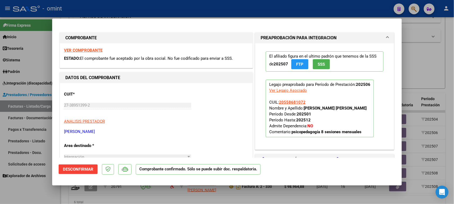
click at [92, 53] on div "VER COMPROBANTE ESTADO: El comprobante fue aceptado por la obra social. No fue …" at bounding box center [156, 55] width 193 height 24
click at [88, 47] on div "VER COMPROBANTE ESTADO: El comprobante fue aceptado por la obra social. No fue …" at bounding box center [156, 55] width 193 height 24
click at [89, 50] on strong "VER COMPROBANTE" at bounding box center [83, 50] width 38 height 5
type input "$ 0,00"
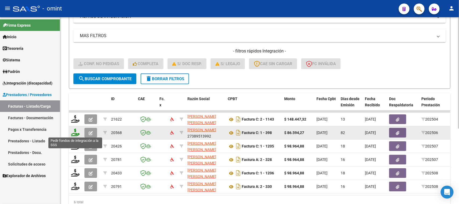
click at [73, 132] on icon at bounding box center [75, 133] width 9 height 8
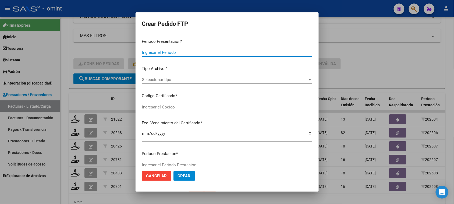
type input "202508"
type input "202506"
type input "$ 86.594,27"
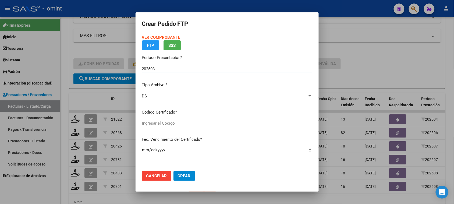
click at [178, 177] on span "Crear" at bounding box center [184, 176] width 13 height 5
type input "619686153"
type input "2026-06-20"
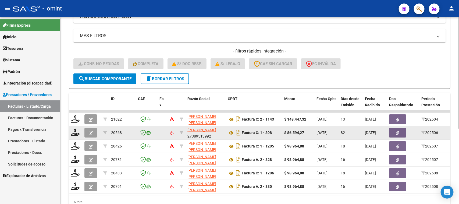
click at [89, 132] on icon "button" at bounding box center [91, 133] width 4 height 4
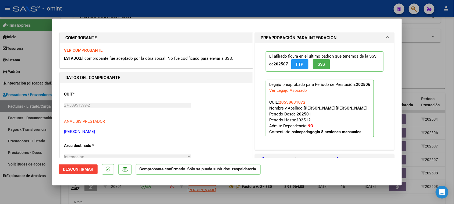
click at [81, 171] on span "Desconfirmar" at bounding box center [78, 169] width 30 height 5
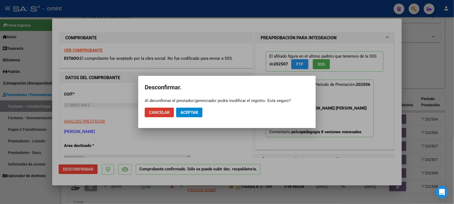
click at [190, 113] on span "Aceptar" at bounding box center [190, 112] width 18 height 5
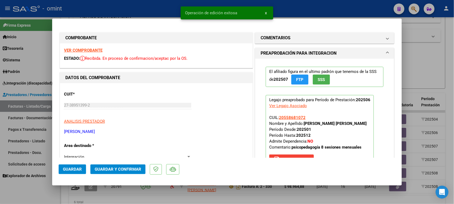
type input "$ 0,00"
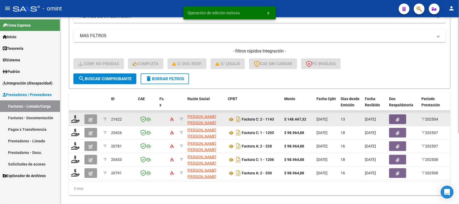
click at [96, 121] on button "button" at bounding box center [91, 119] width 13 height 10
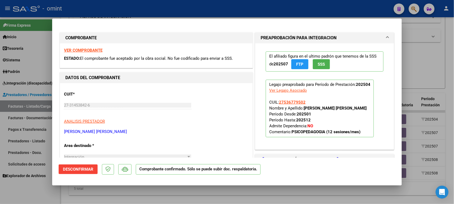
click at [92, 165] on button "Desconfirmar" at bounding box center [78, 169] width 39 height 10
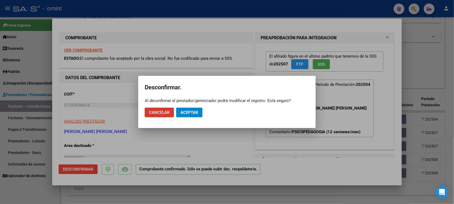
click at [184, 114] on span "Aceptar" at bounding box center [190, 112] width 18 height 5
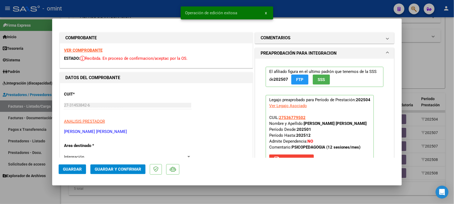
type input "$ 0,00"
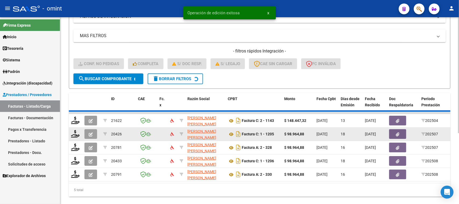
scroll to position [100, 0]
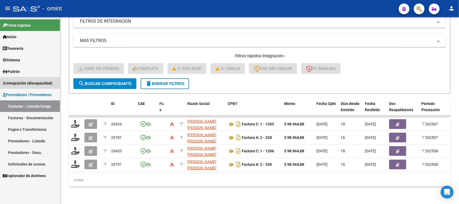
click at [32, 81] on span "Integración (discapacidad)" at bounding box center [28, 83] width 50 height 6
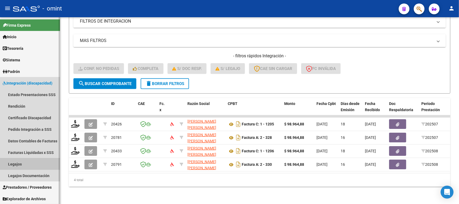
click at [34, 161] on link "Legajos" at bounding box center [30, 164] width 60 height 12
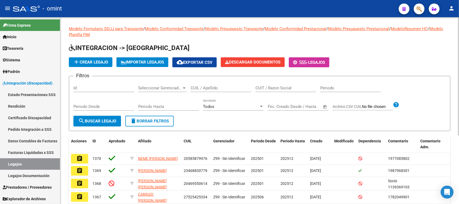
drag, startPoint x: 229, startPoint y: 86, endPoint x: 205, endPoint y: 92, distance: 25.0
click at [228, 86] on input "CUIL / Apellido" at bounding box center [221, 88] width 61 height 5
paste input "20521133008"
type input "20521133008"
click at [110, 121] on span "search Buscar Legajo" at bounding box center [97, 121] width 38 height 5
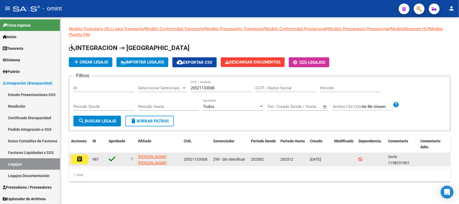
click at [71, 160] on datatable-body-cell "assignment" at bounding box center [80, 159] width 22 height 13
click at [88, 160] on button "assignment" at bounding box center [79, 159] width 17 height 10
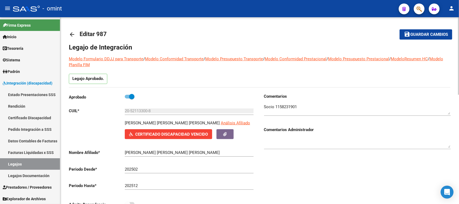
click at [282, 106] on textarea at bounding box center [357, 109] width 187 height 11
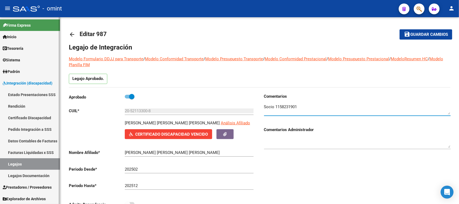
scroll to position [0, 0]
click at [38, 150] on link "Facturas Liquidadas x SSS" at bounding box center [30, 152] width 60 height 12
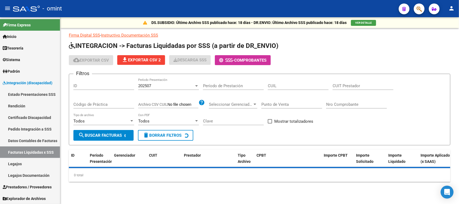
click at [236, 85] on input "Período de Prestación" at bounding box center [233, 85] width 61 height 5
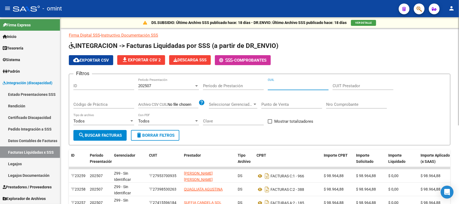
click at [275, 87] on input "CUIL" at bounding box center [298, 85] width 61 height 5
paste input "20-52113300-8"
type input "20-52113300-8"
drag, startPoint x: 114, startPoint y: 132, endPoint x: 124, endPoint y: 136, distance: 11.5
click at [113, 133] on span "search Buscar Facturas" at bounding box center [100, 135] width 44 height 5
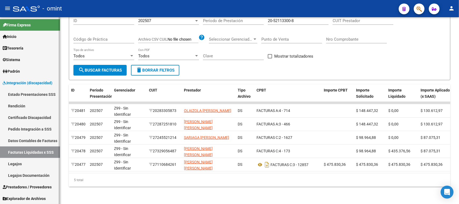
click at [36, 128] on link "Pedido Integración a SSS" at bounding box center [30, 129] width 60 height 12
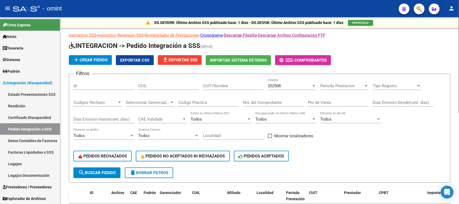
click at [180, 87] on input "CUIL" at bounding box center [168, 85] width 61 height 5
paste input "20521133008"
type input "20521133008"
click at [109, 174] on button "search Buscar Pedido" at bounding box center [96, 172] width 47 height 11
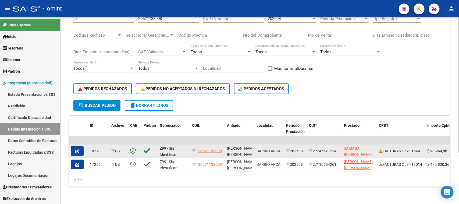
scroll to position [71, 0]
click at [82, 147] on button "button" at bounding box center [77, 151] width 13 height 10
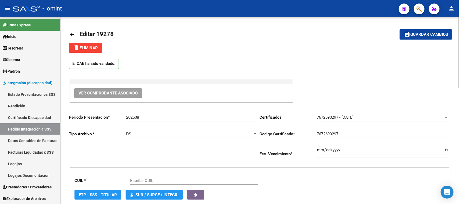
click at [90, 51] on button "delete Eliminar" at bounding box center [85, 48] width 33 height 10
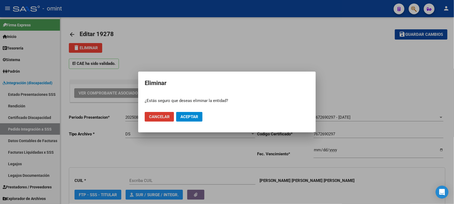
drag, startPoint x: 189, startPoint y: 117, endPoint x: 183, endPoint y: 117, distance: 5.7
click at [189, 116] on span "Aceptar" at bounding box center [190, 116] width 18 height 5
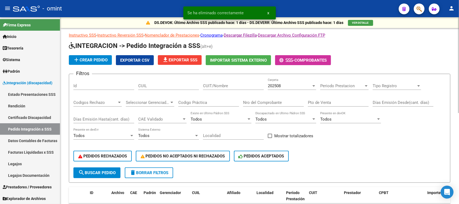
click at [177, 87] on input "CUIL" at bounding box center [168, 85] width 61 height 5
paste input "20521133008"
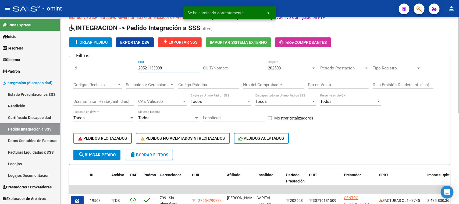
scroll to position [34, 0]
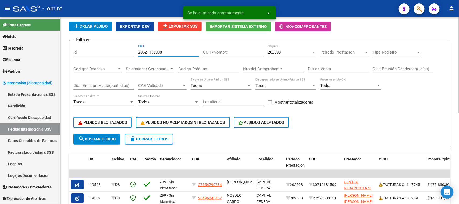
type input "20521133008"
click at [110, 138] on span "search Buscar Pedido" at bounding box center [96, 139] width 37 height 5
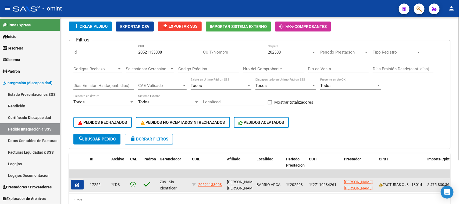
click at [81, 183] on button "button" at bounding box center [77, 185] width 13 height 10
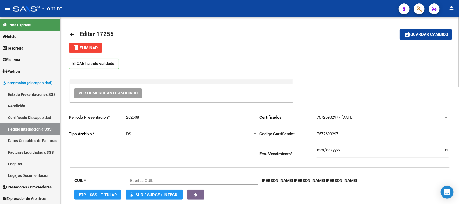
click at [89, 47] on span "delete Eliminar" at bounding box center [85, 47] width 25 height 5
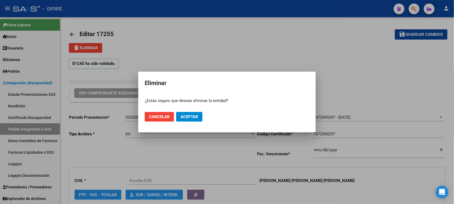
type input "20521133008"
drag, startPoint x: 195, startPoint y: 116, endPoint x: 200, endPoint y: 118, distance: 5.6
click at [195, 116] on span "Aceptar" at bounding box center [190, 116] width 18 height 5
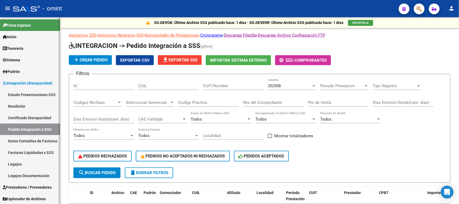
click at [26, 185] on span "Prestadores / Proveedores" at bounding box center [27, 187] width 49 height 6
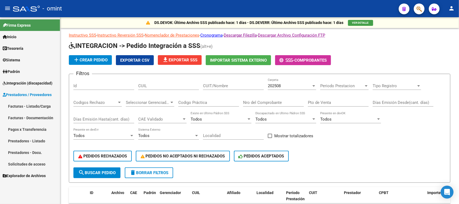
click at [30, 108] on link "Facturas - Listado/Carga" at bounding box center [30, 106] width 60 height 12
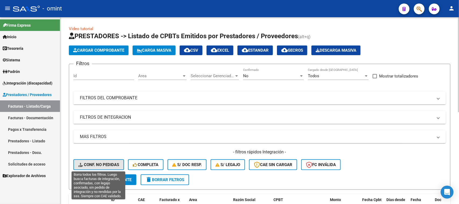
drag, startPoint x: 95, startPoint y: 164, endPoint x: 318, endPoint y: 144, distance: 224.3
click at [95, 165] on span "Conf. no pedidas" at bounding box center [98, 164] width 41 height 5
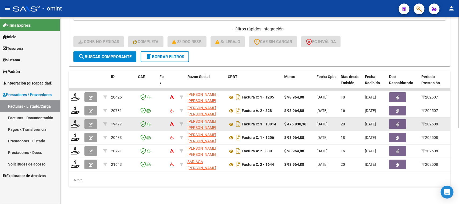
scroll to position [127, 0]
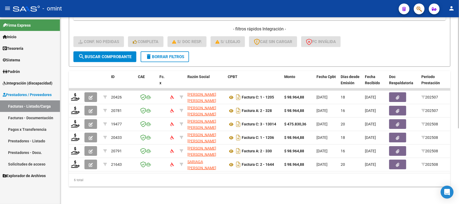
drag, startPoint x: 216, startPoint y: 174, endPoint x: 416, endPoint y: 171, distance: 200.3
click at [416, 171] on div "ID CAE Fc. x Razón Social CPBT Monto Fecha Cpbt Días desde Emisión Fecha Recibi…" at bounding box center [260, 129] width 382 height 116
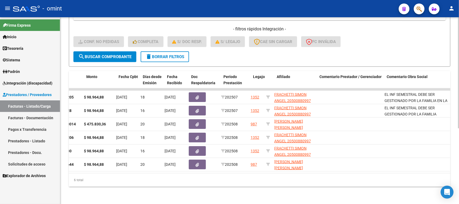
scroll to position [0, 0]
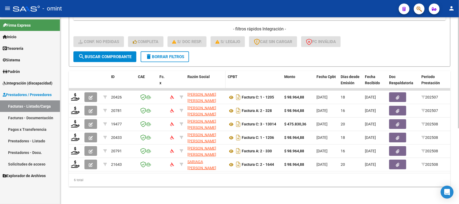
click at [204, 75] on span "Razón Social" at bounding box center [199, 77] width 22 height 4
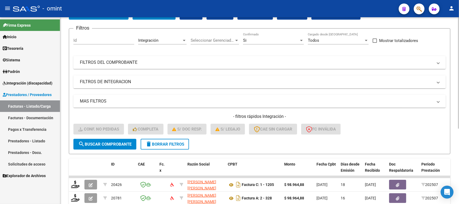
scroll to position [26, 0]
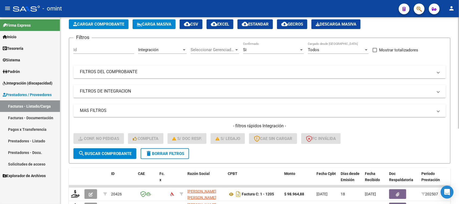
click at [202, 73] on mat-panel-title "FILTROS DEL COMPROBANTE" at bounding box center [256, 72] width 353 height 6
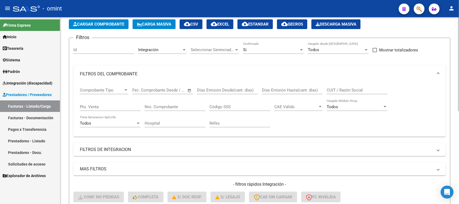
drag, startPoint x: 255, startPoint y: 141, endPoint x: 258, endPoint y: 145, distance: 6.0
click at [255, 141] on div "Filtros Id Integración Area Seleccionar Gerenciador Seleccionar Gerenciador Si …" at bounding box center [259, 124] width 373 height 164
click at [259, 147] on mat-panel-title "FILTROS DE INTEGRACION" at bounding box center [256, 150] width 353 height 6
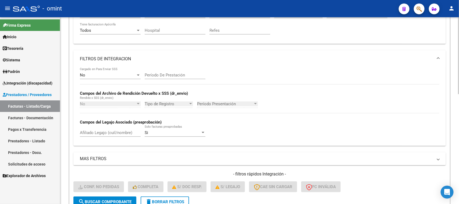
scroll to position [127, 0]
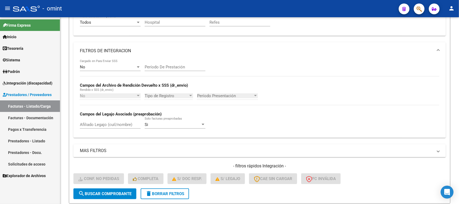
click at [50, 84] on span "Integración (discapacidad)" at bounding box center [28, 83] width 50 height 6
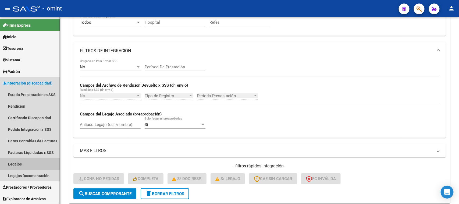
click at [26, 166] on link "Legajos" at bounding box center [30, 164] width 60 height 12
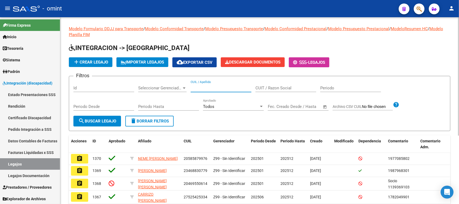
click at [219, 90] on input "CUIL / Apellido" at bounding box center [221, 88] width 61 height 5
paste input "20521133008"
type input "20521133008"
click at [108, 120] on span "search Buscar Legajo" at bounding box center [97, 121] width 38 height 5
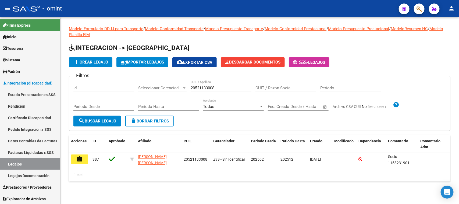
drag, startPoint x: 86, startPoint y: 159, endPoint x: 236, endPoint y: 185, distance: 151.3
click at [86, 159] on button "assignment" at bounding box center [79, 159] width 17 height 10
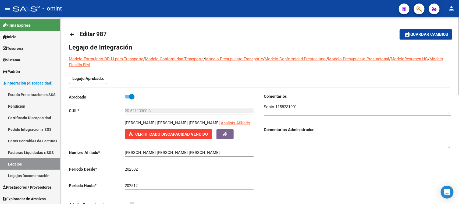
click at [294, 108] on textarea at bounding box center [357, 109] width 187 height 11
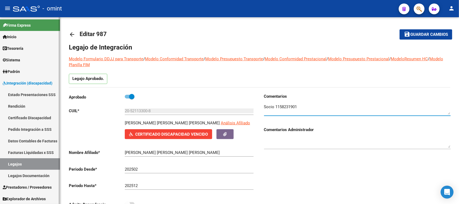
click at [30, 164] on link "Legajos" at bounding box center [30, 164] width 60 height 12
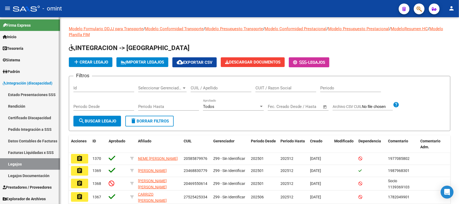
click at [34, 128] on link "Pedido Integración a SSS" at bounding box center [30, 130] width 60 height 12
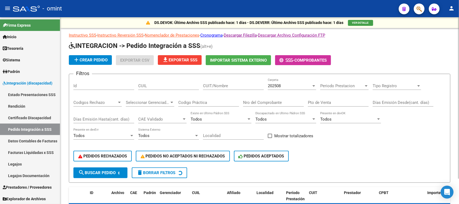
click at [231, 82] on div "CUIT/Nombre" at bounding box center [233, 84] width 61 height 12
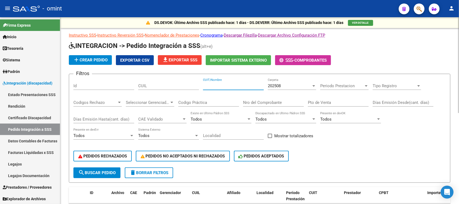
paste input "27202820625"
type input "27202820625"
click at [108, 167] on button "search Buscar Pedido" at bounding box center [96, 172] width 47 height 11
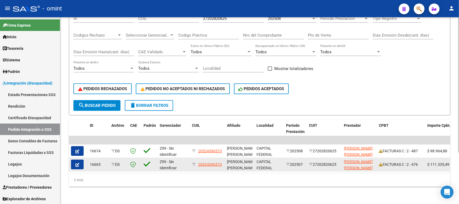
click at [76, 162] on button "button" at bounding box center [77, 165] width 13 height 10
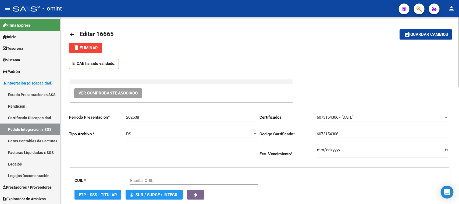
click at [94, 48] on span "delete Eliminar" at bounding box center [85, 47] width 25 height 5
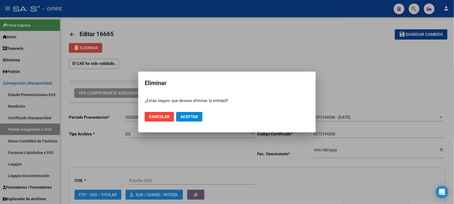
type input "20524396573"
click at [195, 120] on button "Aceptar" at bounding box center [189, 117] width 26 height 10
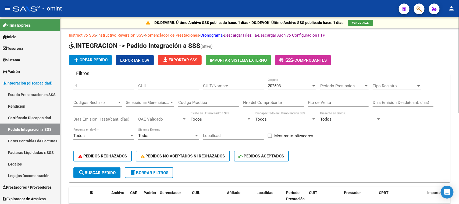
click at [220, 85] on input "CUIT/Nombre" at bounding box center [233, 85] width 61 height 5
paste input "27203446549"
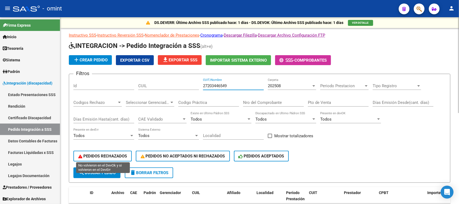
type input "27203446549"
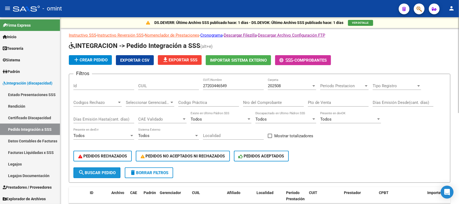
drag, startPoint x: 94, startPoint y: 169, endPoint x: 283, endPoint y: 156, distance: 189.6
click at [94, 170] on span "search Buscar Pedido" at bounding box center [96, 172] width 37 height 5
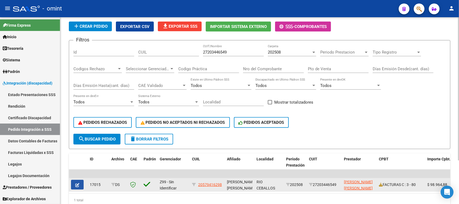
click at [73, 185] on button "button" at bounding box center [77, 185] width 13 height 10
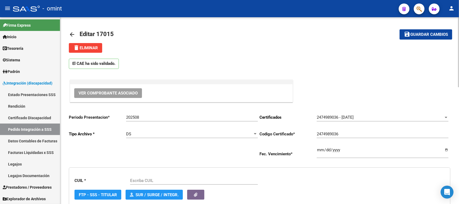
click at [100, 48] on button "delete Eliminar" at bounding box center [85, 48] width 33 height 10
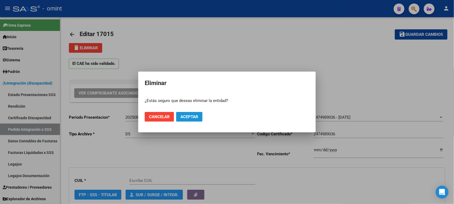
type input "20579416298"
click at [193, 115] on span "Aceptar" at bounding box center [190, 116] width 18 height 5
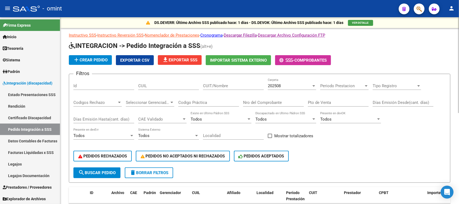
click at [153, 172] on span "delete Borrar Filtros" at bounding box center [149, 172] width 39 height 5
click at [175, 83] on input "CUIL" at bounding box center [168, 85] width 61 height 5
paste input "20585879976"
click at [94, 174] on button "search Buscar Pedido" at bounding box center [96, 172] width 47 height 11
click at [284, 83] on div "202508" at bounding box center [290, 85] width 44 height 5
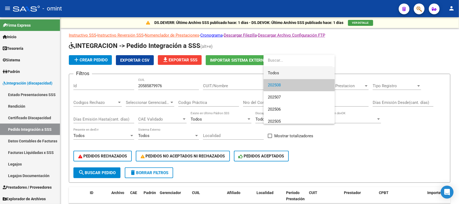
click at [287, 71] on span "Todos" at bounding box center [299, 73] width 63 height 12
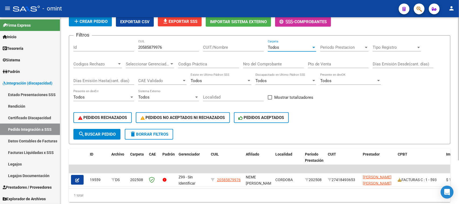
scroll to position [23, 0]
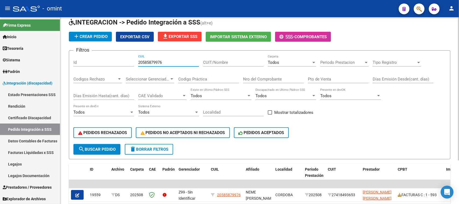
drag, startPoint x: 179, startPoint y: 59, endPoint x: 94, endPoint y: 82, distance: 87.7
click at [55, 60] on mat-sidenav-container "Firma Express Inicio Calendario SSS Instructivos Contacto OS Tesorería Extracto…" at bounding box center [229, 110] width 459 height 187
paste input "3584415819"
type input "23584415819"
click at [93, 147] on span "search Buscar Pedido" at bounding box center [96, 149] width 37 height 5
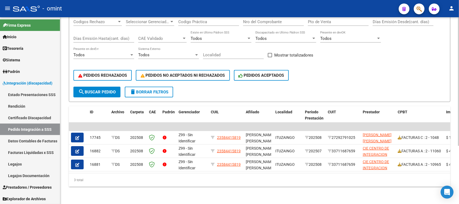
scroll to position [84, 0]
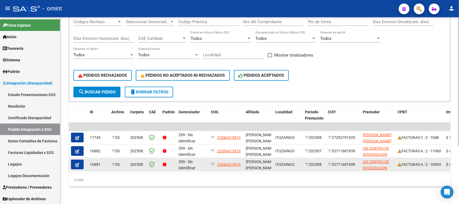
drag, startPoint x: 187, startPoint y: 165, endPoint x: 309, endPoint y: 165, distance: 121.9
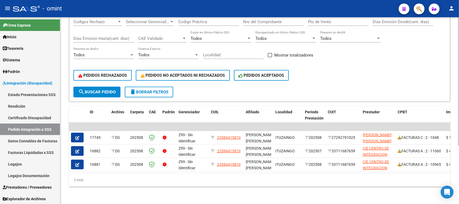
click at [271, 174] on div "3 total" at bounding box center [260, 179] width 382 height 13
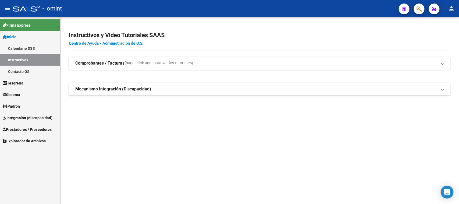
click at [14, 114] on link "Integración (discapacidad)" at bounding box center [30, 118] width 60 height 12
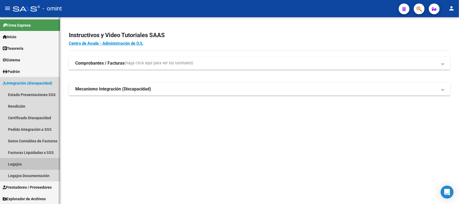
drag, startPoint x: 23, startPoint y: 163, endPoint x: 38, endPoint y: 163, distance: 14.5
click at [23, 164] on link "Legajos" at bounding box center [30, 164] width 60 height 12
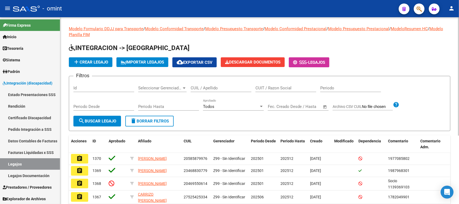
click at [218, 87] on input "CUIL / Apellido" at bounding box center [221, 88] width 61 height 5
paste input "23565806459"
type input "23565806459"
click at [105, 122] on span "search Buscar Legajo" at bounding box center [97, 121] width 38 height 5
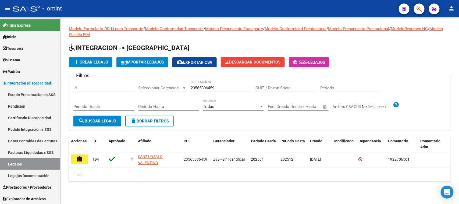
click at [64, 158] on div "Modelo Formulario DDJJ para Transporte / Modelo Conformidad Transporte / Modelo…" at bounding box center [259, 108] width 399 height 182
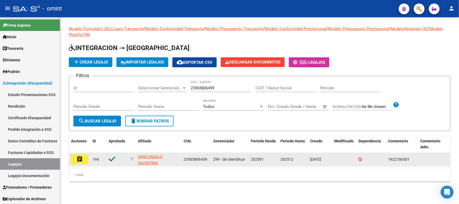
click at [79, 158] on mat-icon "assignment" at bounding box center [79, 159] width 6 height 6
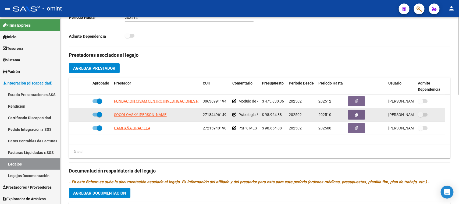
scroll to position [202, 0]
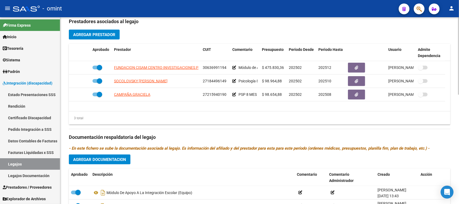
drag, startPoint x: 24, startPoint y: 162, endPoint x: 62, endPoint y: 147, distance: 40.8
click at [25, 162] on link "Legajos" at bounding box center [30, 164] width 60 height 12
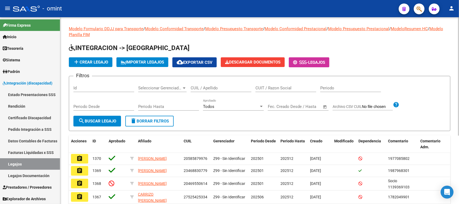
click at [220, 82] on div "CUIL / Apellido" at bounding box center [221, 86] width 61 height 12
paste input "20500880997"
type input "20500880997"
click at [108, 121] on span "search Buscar Legajo" at bounding box center [97, 121] width 38 height 5
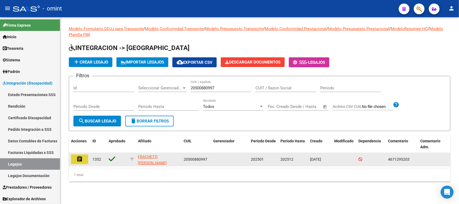
click at [72, 154] on button "assignment" at bounding box center [79, 159] width 17 height 10
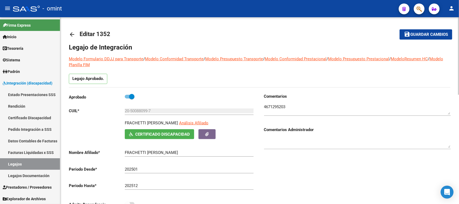
click at [172, 131] on button "Certificado Discapacidad" at bounding box center [159, 134] width 69 height 10
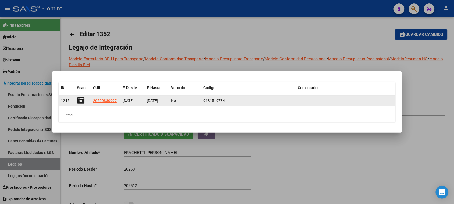
click at [81, 100] on icon at bounding box center [81, 101] width 8 height 8
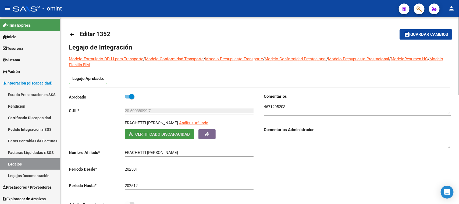
click at [136, 109] on input "20-50088099-7" at bounding box center [189, 110] width 129 height 5
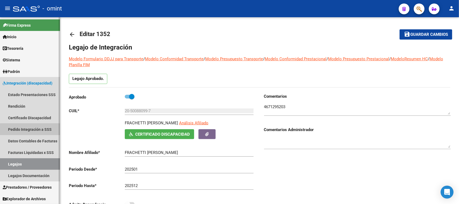
drag, startPoint x: 40, startPoint y: 132, endPoint x: 66, endPoint y: 131, distance: 26.4
click at [40, 131] on link "Pedido Integración a SSS" at bounding box center [30, 130] width 60 height 12
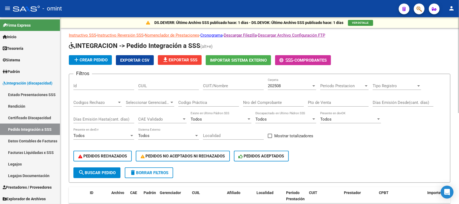
click at [181, 87] on input "CUIL" at bounding box center [168, 85] width 61 height 5
paste input "20500880997"
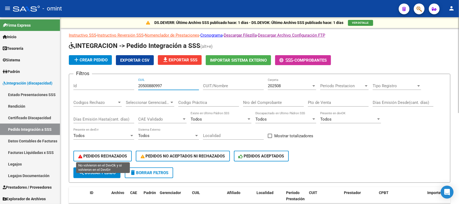
type input "20500880997"
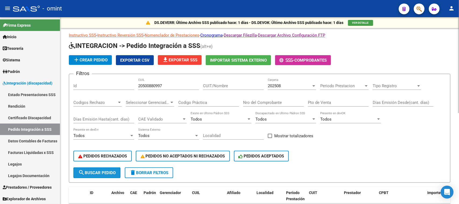
click at [100, 170] on span "search Buscar Pedido" at bounding box center [96, 172] width 37 height 5
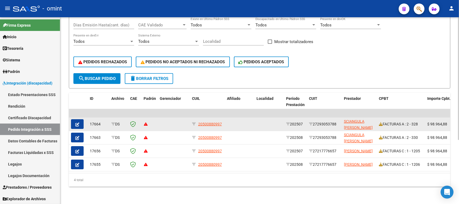
click at [75, 122] on icon "button" at bounding box center [77, 124] width 4 height 4
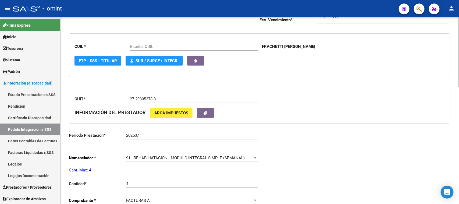
type input "20500880997"
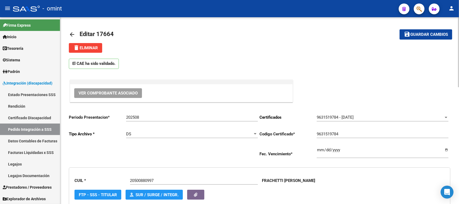
click at [74, 47] on mat-icon "delete" at bounding box center [76, 47] width 6 height 6
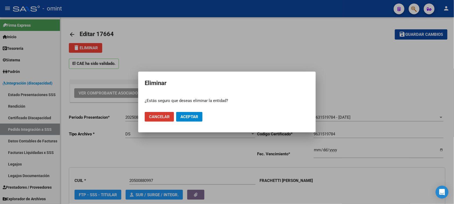
click at [196, 116] on span "Aceptar" at bounding box center [190, 116] width 18 height 5
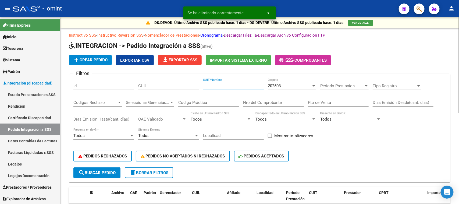
click at [210, 84] on input "CUIT/Nombre" at bounding box center [233, 85] width 61 height 5
drag, startPoint x: 174, startPoint y: 89, endPoint x: 175, endPoint y: 85, distance: 3.9
click at [174, 89] on div "CUIL" at bounding box center [168, 84] width 61 height 12
paste input "20500880997"
type input "20500880997"
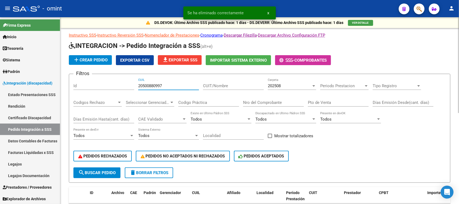
click at [100, 171] on span "search Buscar Pedido" at bounding box center [96, 172] width 37 height 5
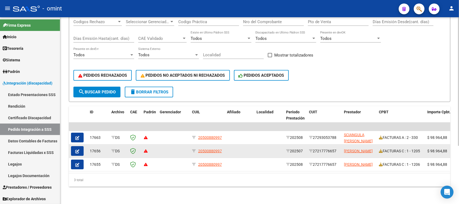
scroll to position [84, 0]
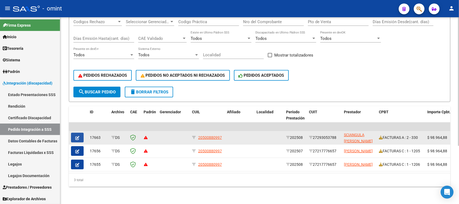
click at [82, 134] on button "button" at bounding box center [77, 138] width 13 height 10
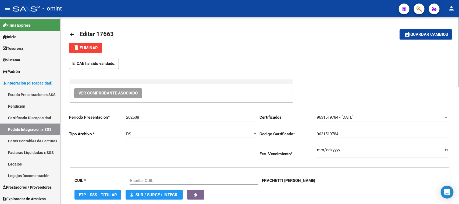
type input "20500880997"
click at [82, 55] on div "El CAE ha sido validado." at bounding box center [260, 62] width 382 height 19
click at [84, 51] on button "delete Eliminar" at bounding box center [85, 48] width 33 height 10
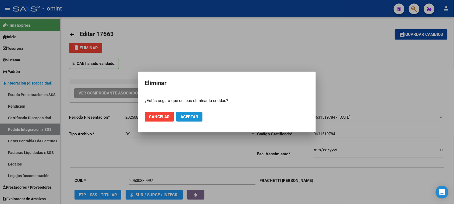
drag, startPoint x: 191, startPoint y: 117, endPoint x: 187, endPoint y: 120, distance: 5.2
click at [191, 116] on span "Aceptar" at bounding box center [190, 116] width 18 height 5
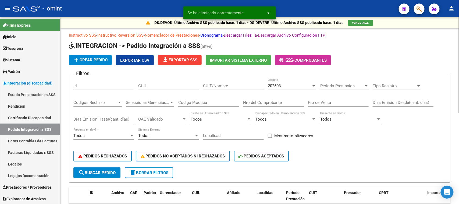
click at [175, 83] on input "CUIL" at bounding box center [168, 85] width 61 height 5
paste input "20500880997"
type input "20500880997"
click at [116, 168] on button "search Buscar Pedido" at bounding box center [96, 172] width 47 height 11
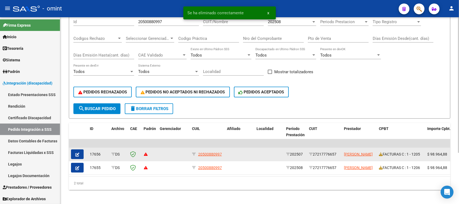
scroll to position [71, 0]
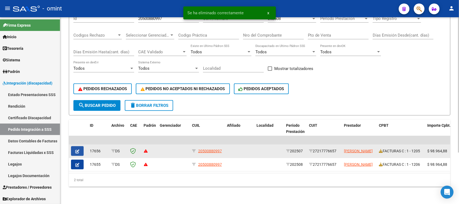
click at [81, 147] on button "button" at bounding box center [77, 151] width 13 height 10
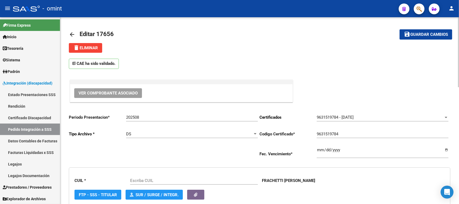
type input "20500880997"
click at [94, 50] on button "delete Eliminar" at bounding box center [85, 48] width 33 height 10
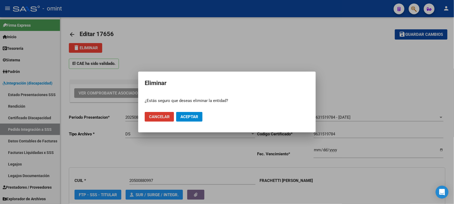
click at [188, 118] on span "Aceptar" at bounding box center [190, 116] width 18 height 5
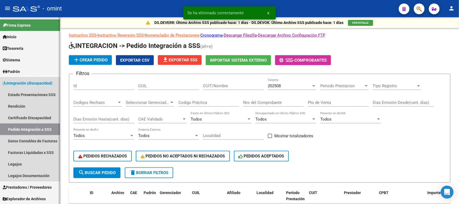
click at [19, 129] on link "Pedido Integración a SSS" at bounding box center [30, 130] width 60 height 12
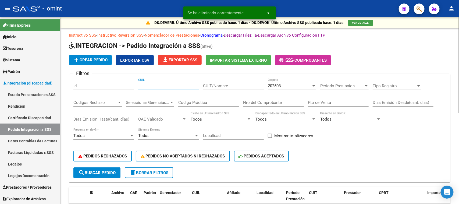
click at [156, 86] on input "CUIL" at bounding box center [168, 85] width 61 height 5
paste input "20500880997"
type input "20500880997"
click at [105, 167] on button "search Buscar Pedido" at bounding box center [96, 172] width 47 height 11
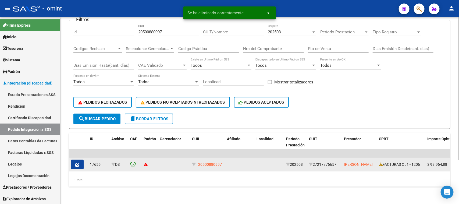
scroll to position [57, 0]
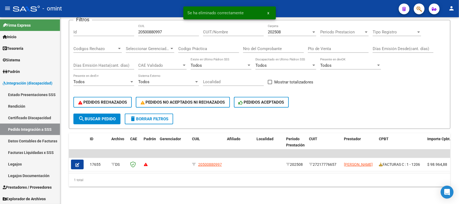
click at [77, 163] on icon "button" at bounding box center [77, 165] width 4 height 4
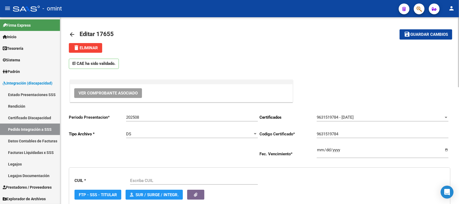
click at [94, 49] on span "delete Eliminar" at bounding box center [85, 47] width 25 height 5
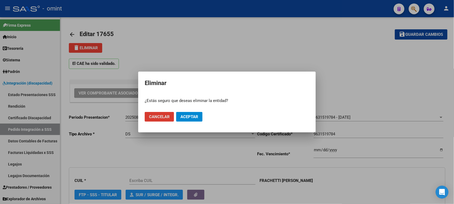
click at [191, 119] on button "Aceptar" at bounding box center [189, 117] width 26 height 10
type input "20500880997"
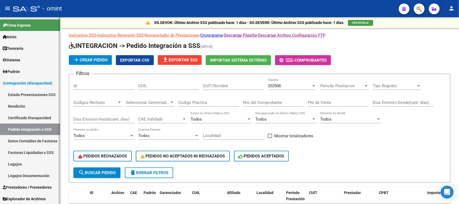
click at [22, 164] on link "Legajos" at bounding box center [30, 164] width 60 height 12
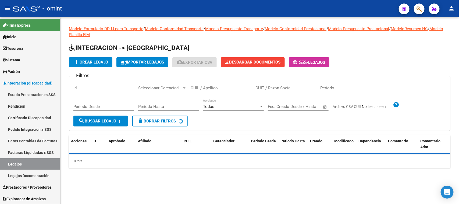
click at [239, 89] on input "CUIL / Apellido" at bounding box center [221, 88] width 61 height 5
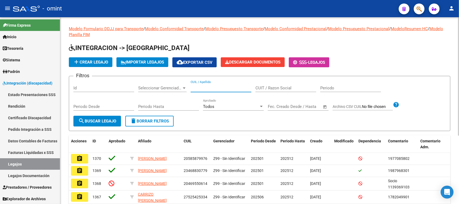
type input "g"
type input "frache"
click at [97, 119] on span "search Buscar Legajo" at bounding box center [97, 121] width 38 height 5
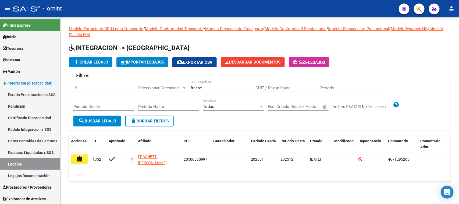
click at [85, 163] on button "assignment" at bounding box center [79, 159] width 17 height 10
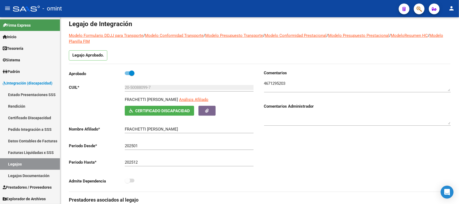
scroll to position [34, 0]
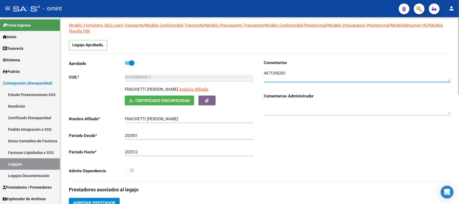
click at [274, 71] on textarea at bounding box center [357, 75] width 187 height 11
click at [42, 131] on link "Pedido Integración a SSS" at bounding box center [30, 130] width 60 height 12
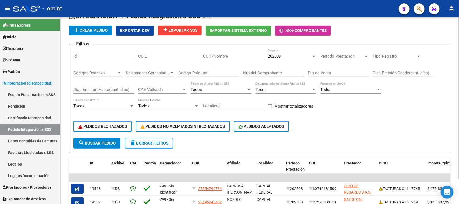
scroll to position [34, 0]
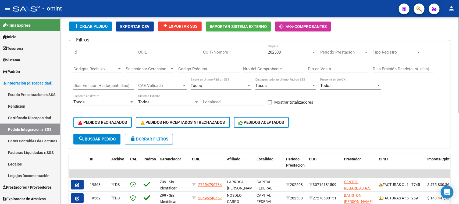
click at [179, 50] on input "CUIL" at bounding box center [168, 52] width 61 height 5
paste input "20553835519"
type input "20553835519"
click at [276, 51] on span "202508" at bounding box center [274, 52] width 13 height 5
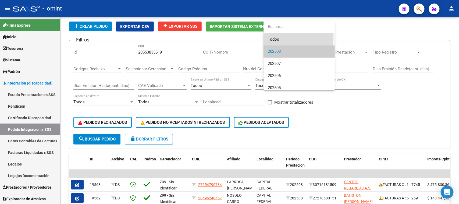
click at [275, 36] on span "Todos" at bounding box center [299, 39] width 63 height 12
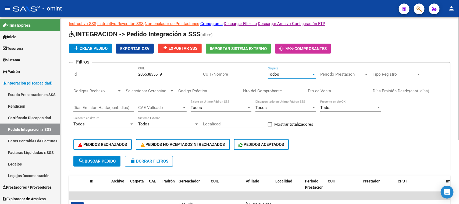
scroll to position [0, 0]
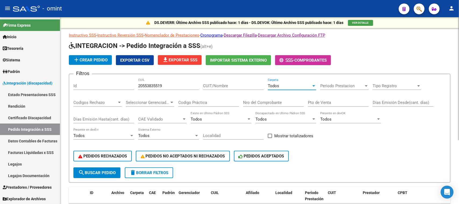
click at [228, 80] on div "CUIT/Nombre" at bounding box center [233, 84] width 61 height 12
paste input "27262815205"
type input "27262815205"
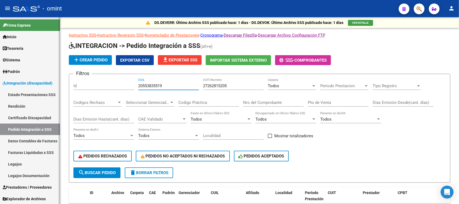
drag, startPoint x: 178, startPoint y: 85, endPoint x: 26, endPoint y: 84, distance: 151.8
click at [26, 84] on mat-sidenav-container "Firma Express Inicio Calendario SSS Instructivos Contacto OS Tesorería Extracto…" at bounding box center [229, 110] width 459 height 187
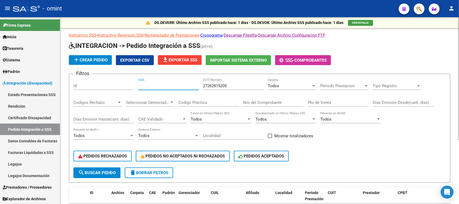
click at [297, 84] on div "Todos" at bounding box center [290, 85] width 44 height 5
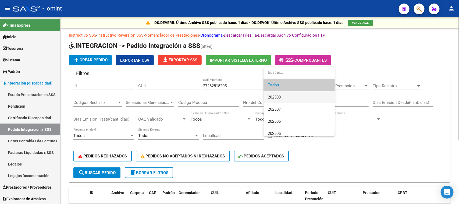
click at [283, 100] on span "202508" at bounding box center [299, 97] width 63 height 12
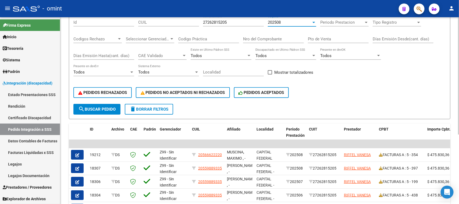
scroll to position [99, 0]
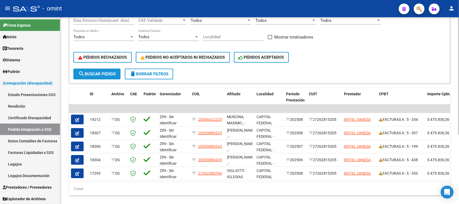
drag, startPoint x: 96, startPoint y: 72, endPoint x: 162, endPoint y: 78, distance: 66.2
click at [96, 72] on span "search Buscar Pedido" at bounding box center [96, 74] width 37 height 5
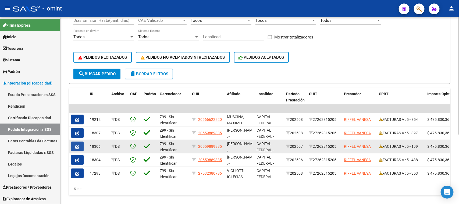
click at [81, 147] on button "button" at bounding box center [77, 147] width 13 height 10
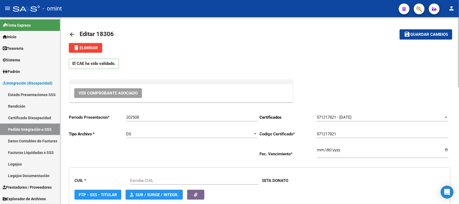
click at [92, 52] on button "delete Eliminar" at bounding box center [85, 48] width 33 height 10
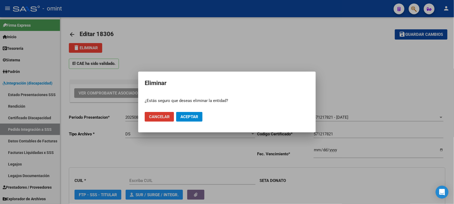
type input "20559889335"
click at [186, 116] on span "Aceptar" at bounding box center [190, 116] width 18 height 5
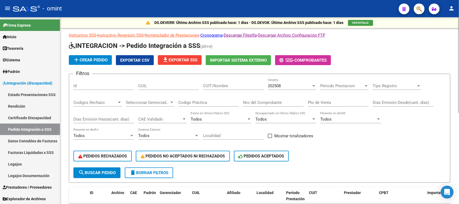
click at [231, 85] on input "CUIT/Nombre" at bounding box center [233, 85] width 61 height 5
paste input "20281023137"
type input "20281023137"
click at [105, 168] on button "search Buscar Pedido" at bounding box center [96, 172] width 47 height 11
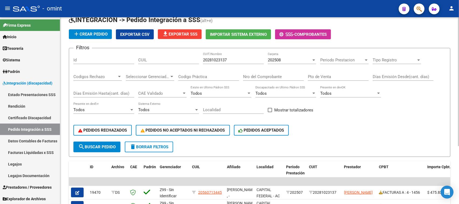
scroll to position [84, 0]
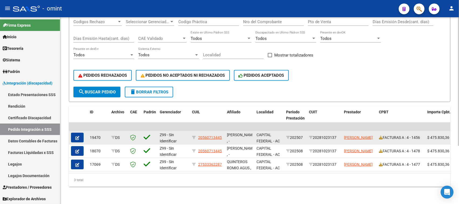
click at [82, 134] on button "button" at bounding box center [77, 138] width 13 height 10
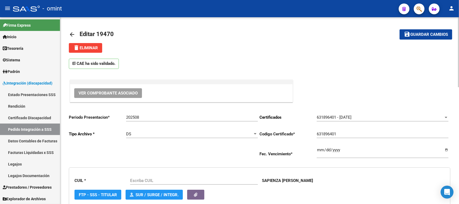
click at [99, 52] on button "delete Eliminar" at bounding box center [85, 48] width 33 height 10
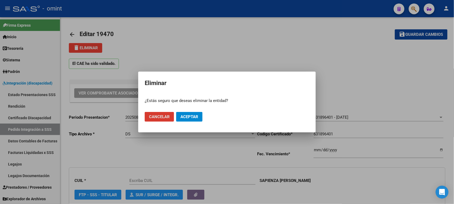
drag, startPoint x: 196, startPoint y: 118, endPoint x: 236, endPoint y: 117, distance: 39.6
click at [196, 118] on span "Aceptar" at bounding box center [190, 116] width 18 height 5
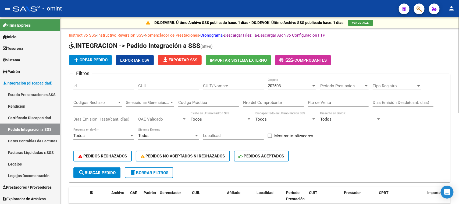
click at [216, 85] on input "CUIT/Nombre" at bounding box center [233, 85] width 61 height 5
paste input "27203446549"
type input "27203446549"
click at [115, 165] on div "PEDIDOS RECHAZADOS PEDIDOS NO ACEPTADOS NI RECHAZADOS PEDIDOS ACEPTADOS" at bounding box center [259, 156] width 373 height 23
drag, startPoint x: 111, startPoint y: 173, endPoint x: 226, endPoint y: 127, distance: 124.3
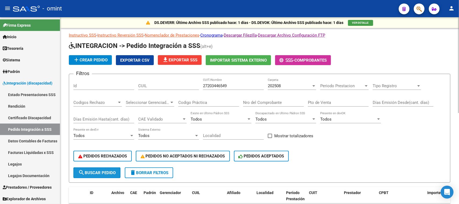
click at [111, 173] on span "search Buscar Pedido" at bounding box center [96, 172] width 37 height 5
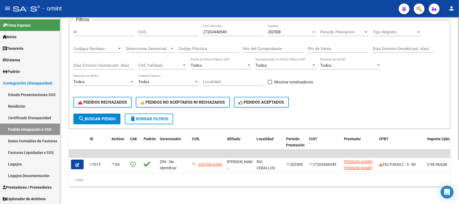
scroll to position [54, 0]
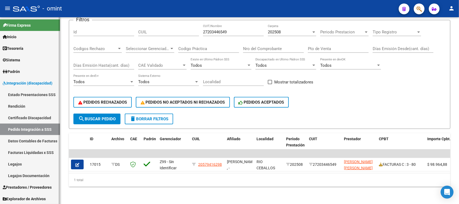
click at [34, 159] on link "Legajos" at bounding box center [30, 164] width 60 height 12
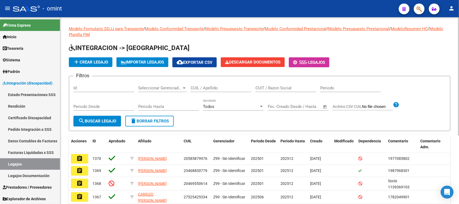
click at [200, 90] on div "CUIL / Apellido" at bounding box center [221, 86] width 61 height 12
paste input "23584415819"
type input "23584415819"
drag, startPoint x: 110, startPoint y: 122, endPoint x: 115, endPoint y: 125, distance: 6.0
click at [110, 122] on span "search Buscar Legajo" at bounding box center [97, 121] width 38 height 5
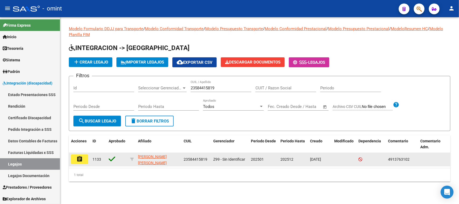
click at [79, 161] on mat-icon "assignment" at bounding box center [79, 159] width 6 height 6
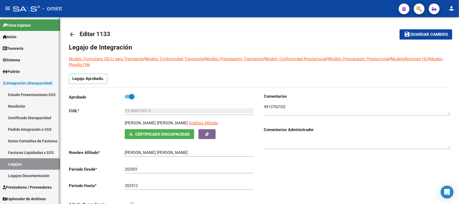
click at [34, 127] on link "Pedido Integración a SSS" at bounding box center [30, 130] width 60 height 12
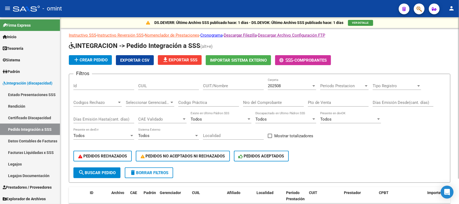
click at [224, 86] on input "CUIT/Nombre" at bounding box center [233, 85] width 61 height 5
paste input "27312055967"
type input "27312055967"
click at [275, 87] on span "202508" at bounding box center [274, 85] width 13 height 5
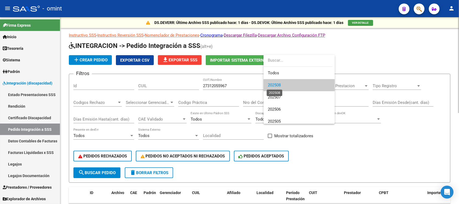
click at [275, 87] on span "202508" at bounding box center [274, 85] width 13 height 5
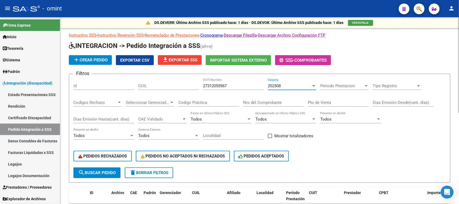
drag, startPoint x: 100, startPoint y: 168, endPoint x: 103, endPoint y: 163, distance: 5.1
click at [100, 168] on button "search Buscar Pedido" at bounding box center [96, 172] width 47 height 11
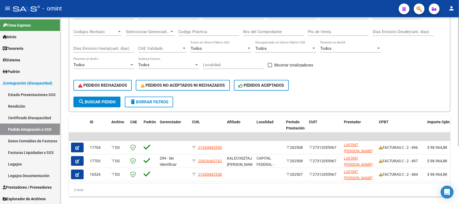
scroll to position [84, 0]
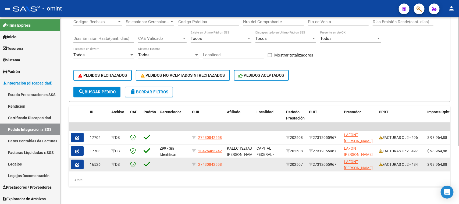
click at [73, 160] on button "button" at bounding box center [77, 165] width 13 height 10
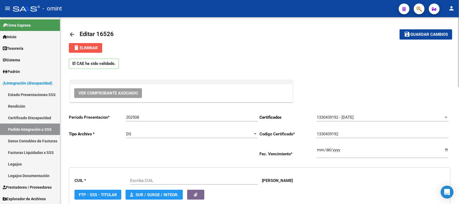
click at [91, 45] on button "delete Eliminar" at bounding box center [85, 48] width 33 height 10
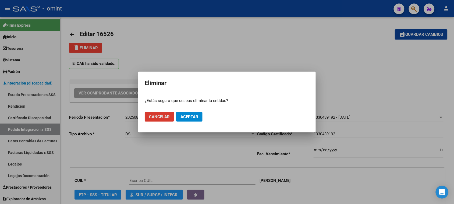
drag, startPoint x: 189, startPoint y: 118, endPoint x: 197, endPoint y: 117, distance: 8.6
click at [189, 118] on span "Aceptar" at bounding box center [190, 116] width 18 height 5
type input "27430842558"
